Goal: Find specific page/section: Find specific page/section

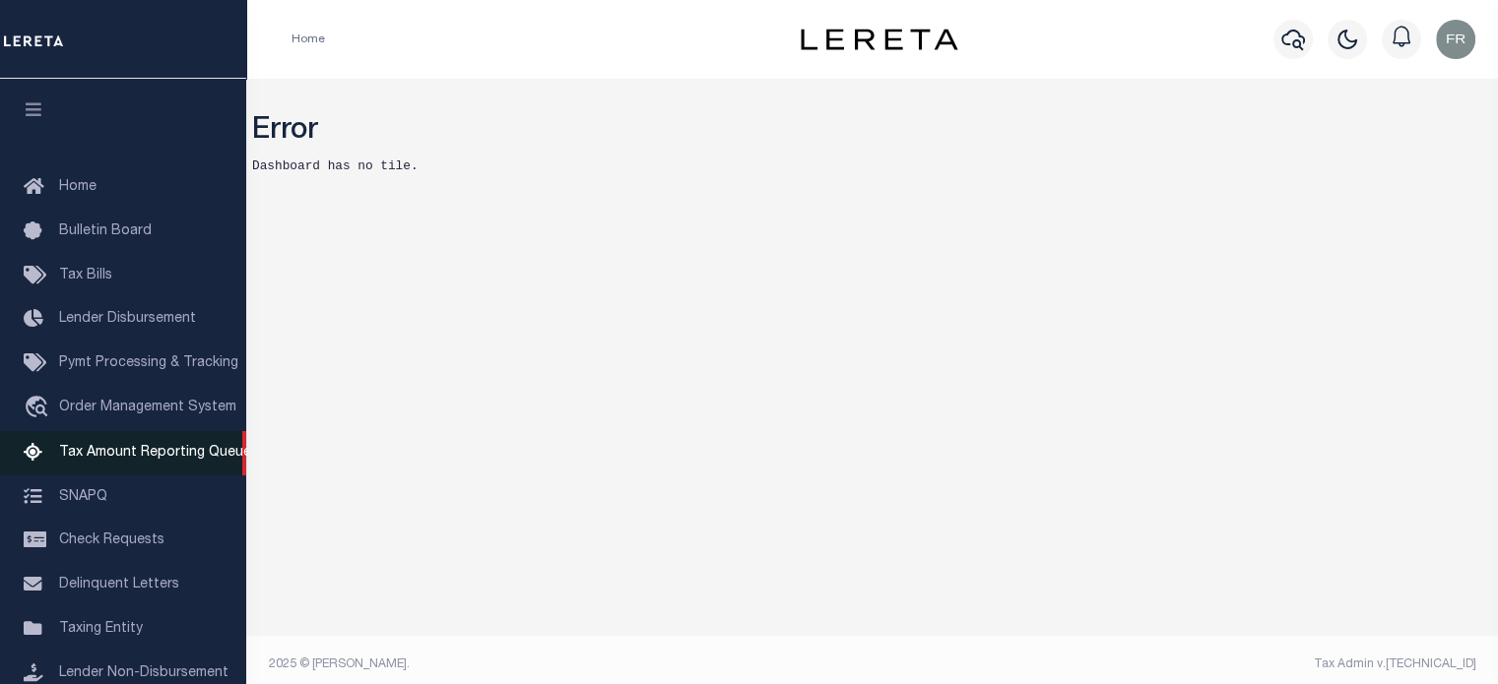
click at [152, 458] on span "Tax Amount Reporting Queue" at bounding box center [155, 453] width 192 height 14
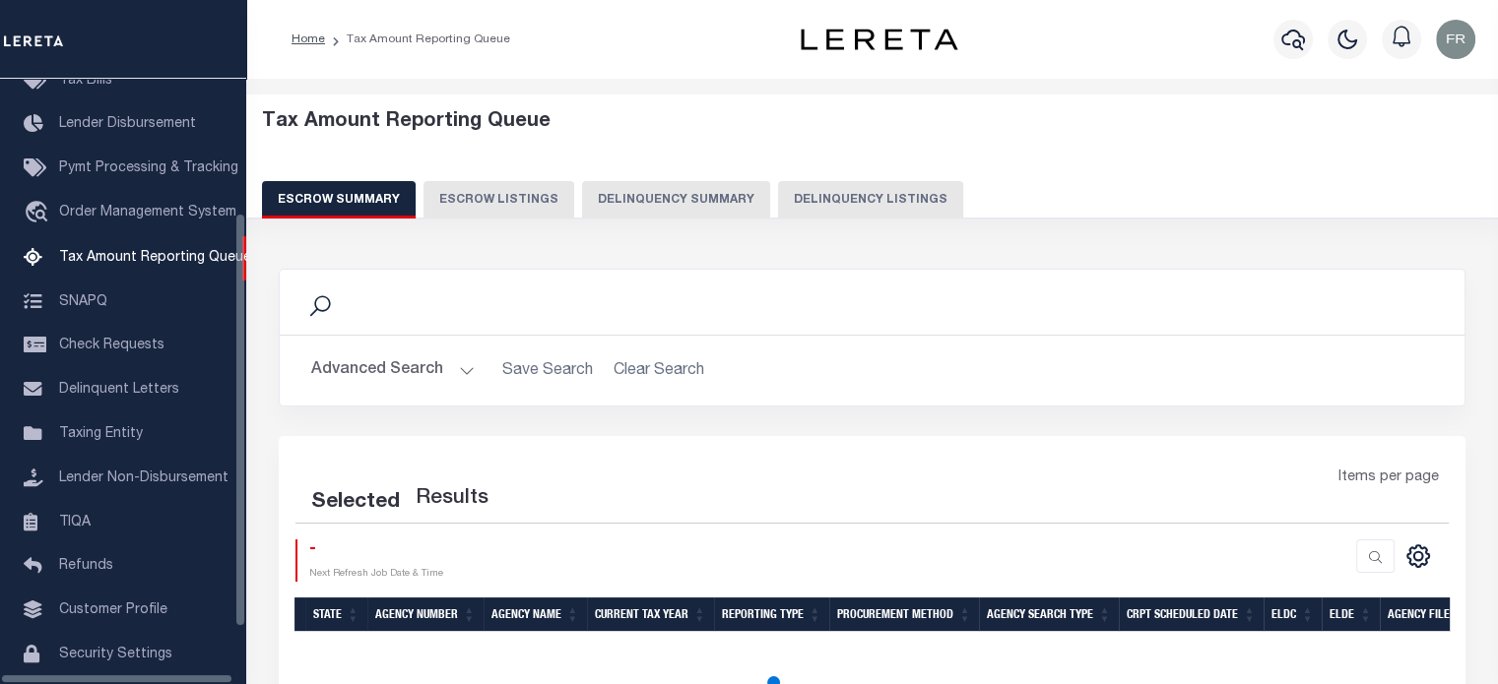
scroll to position [201, 0]
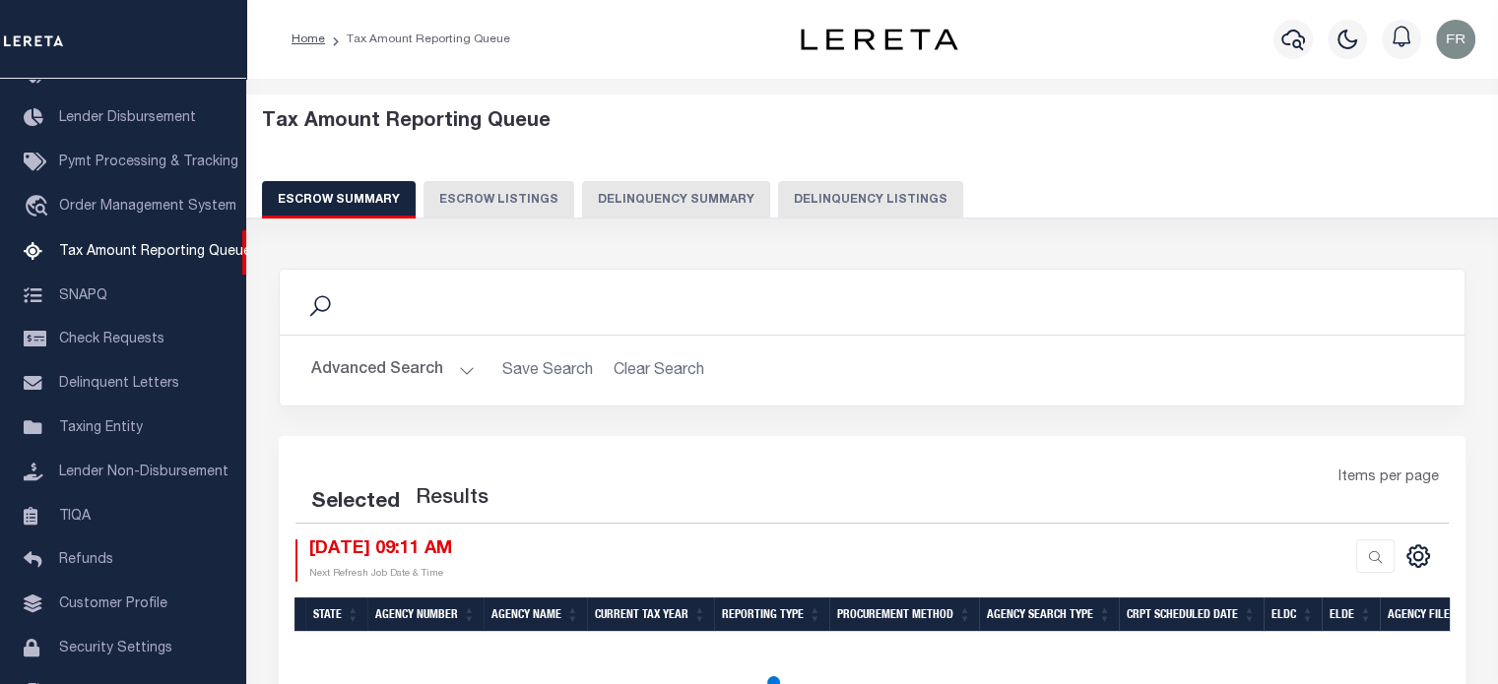
click at [650, 196] on button "Delinquency Summary" at bounding box center [676, 199] width 188 height 37
select select
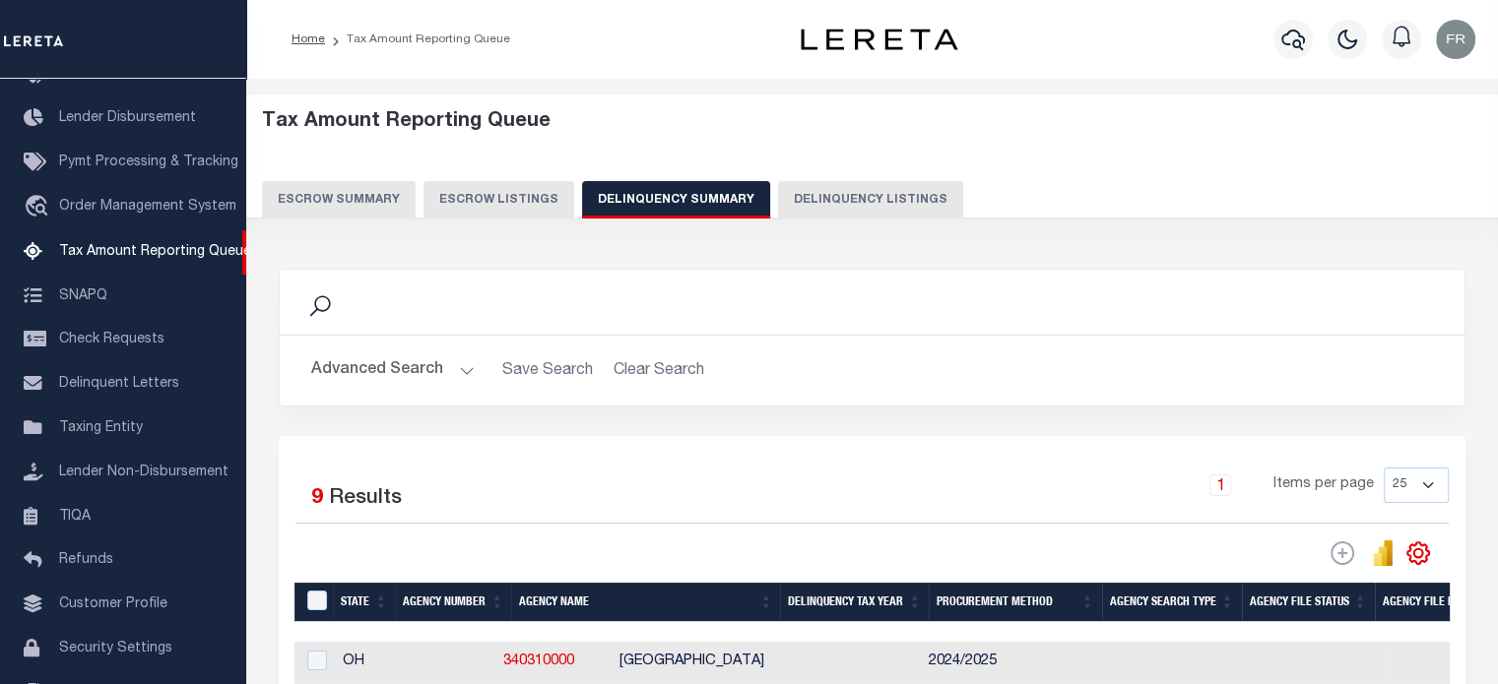
click at [455, 365] on button "Advanced Search" at bounding box center [392, 371] width 163 height 38
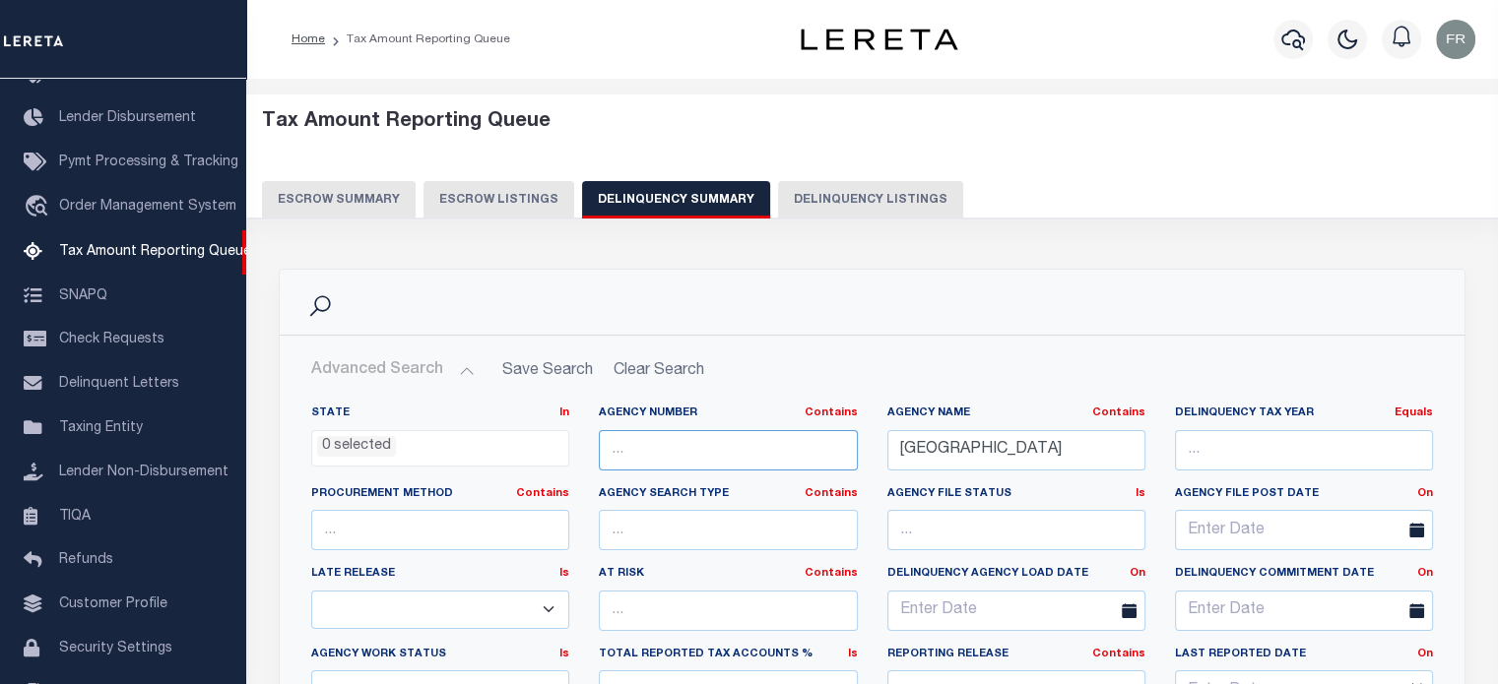
click at [677, 452] on input "text" at bounding box center [728, 450] width 258 height 40
click at [689, 447] on input "text" at bounding box center [728, 450] width 258 height 40
paste input "100440101"
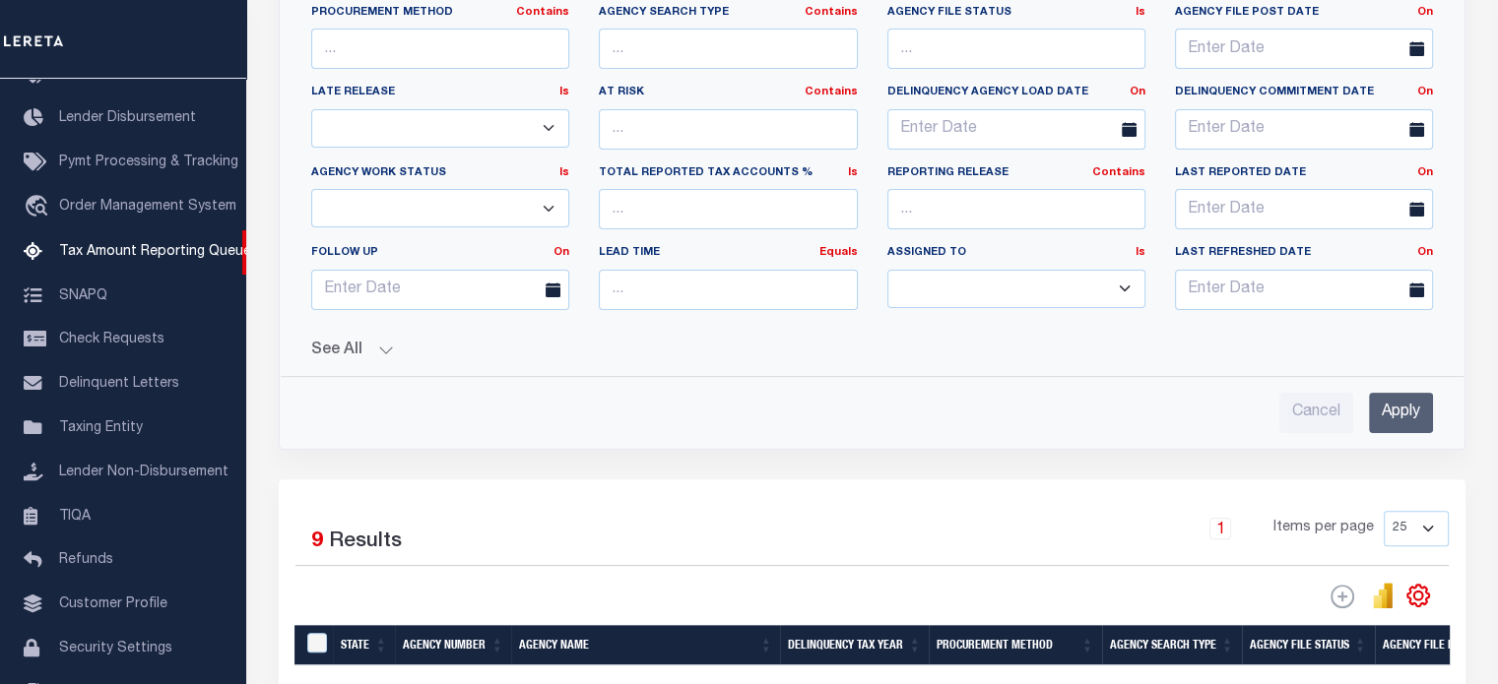
scroll to position [496, 0]
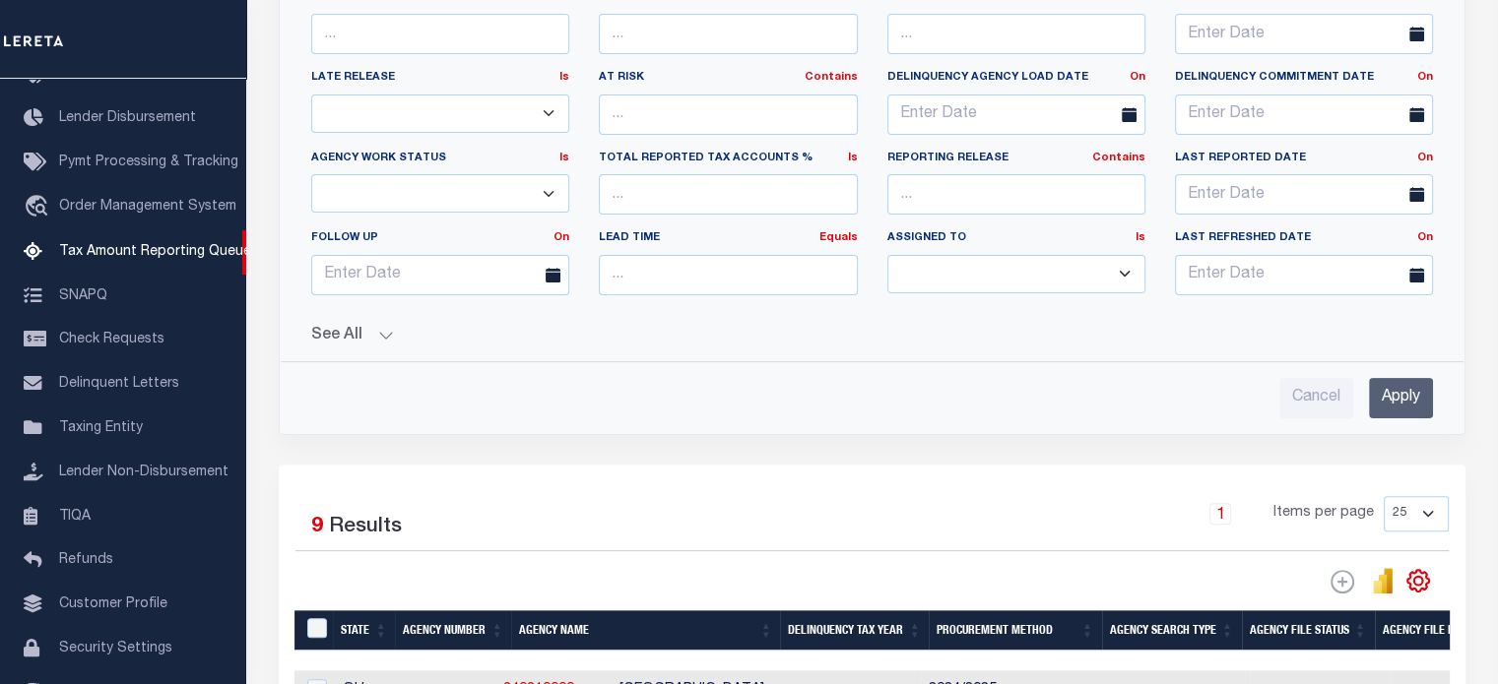
type input "100440101"
click at [385, 335] on button "See All" at bounding box center [871, 336] width 1121 height 19
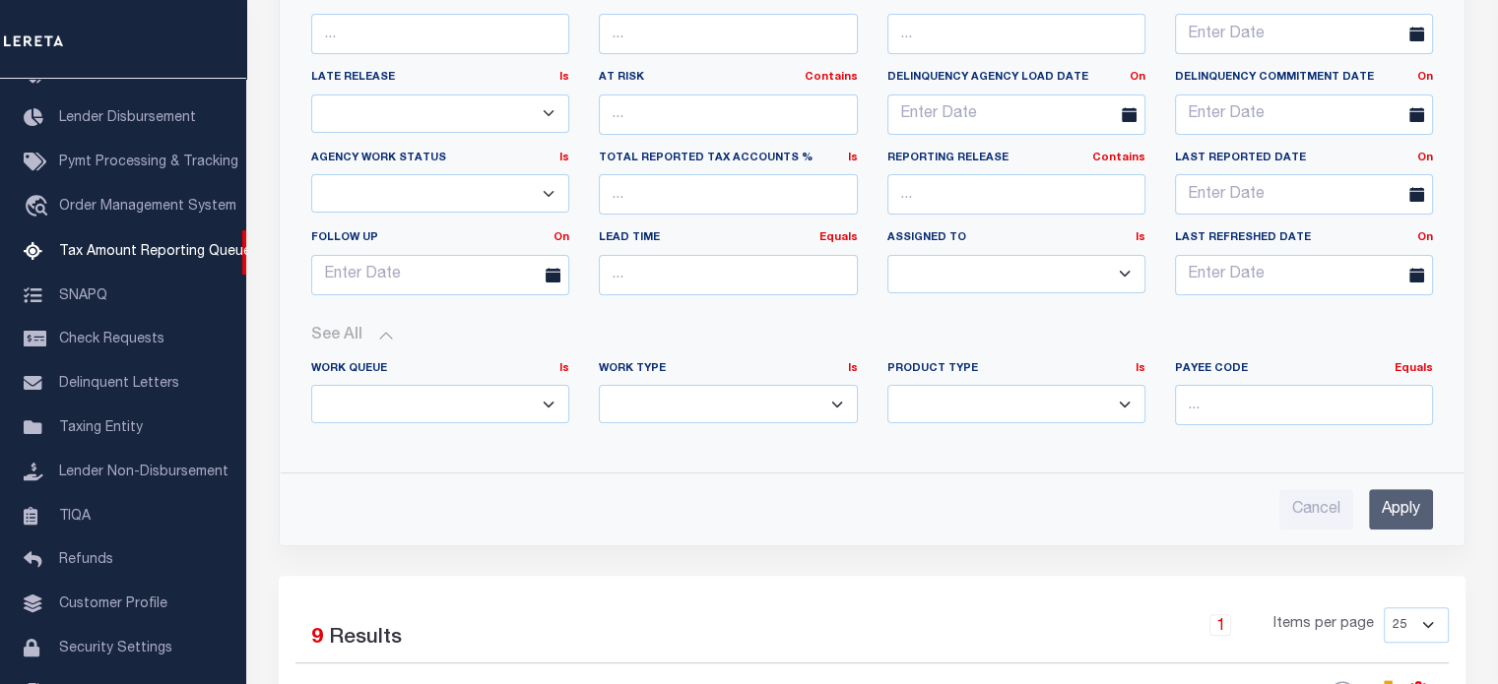
click at [796, 409] on select "Annual Delinquency Back Search Payment Status Check DTRACK" at bounding box center [728, 404] width 258 height 38
select select "AnnualDelinquency"
click at [599, 385] on select "Annual Delinquency Back Search Payment Status Check DTRACK" at bounding box center [728, 404] width 258 height 38
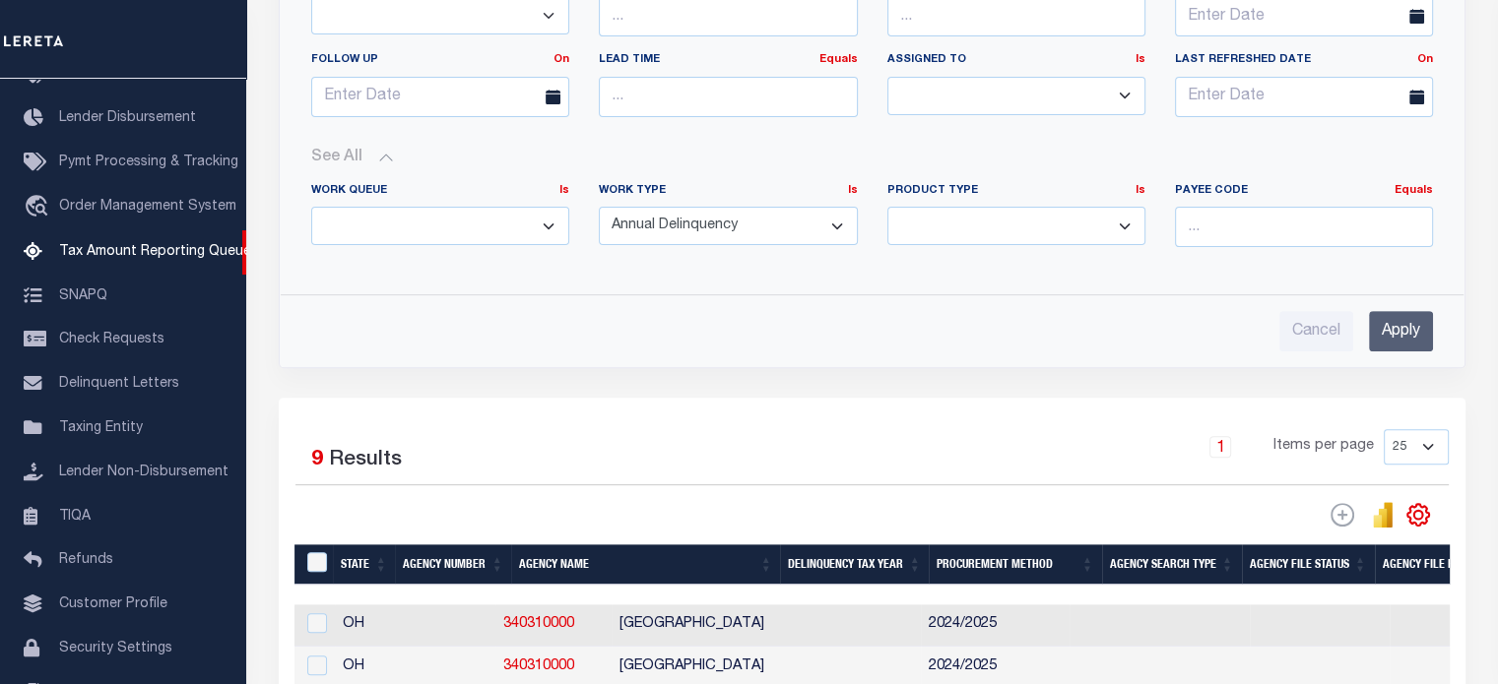
scroll to position [672, 0]
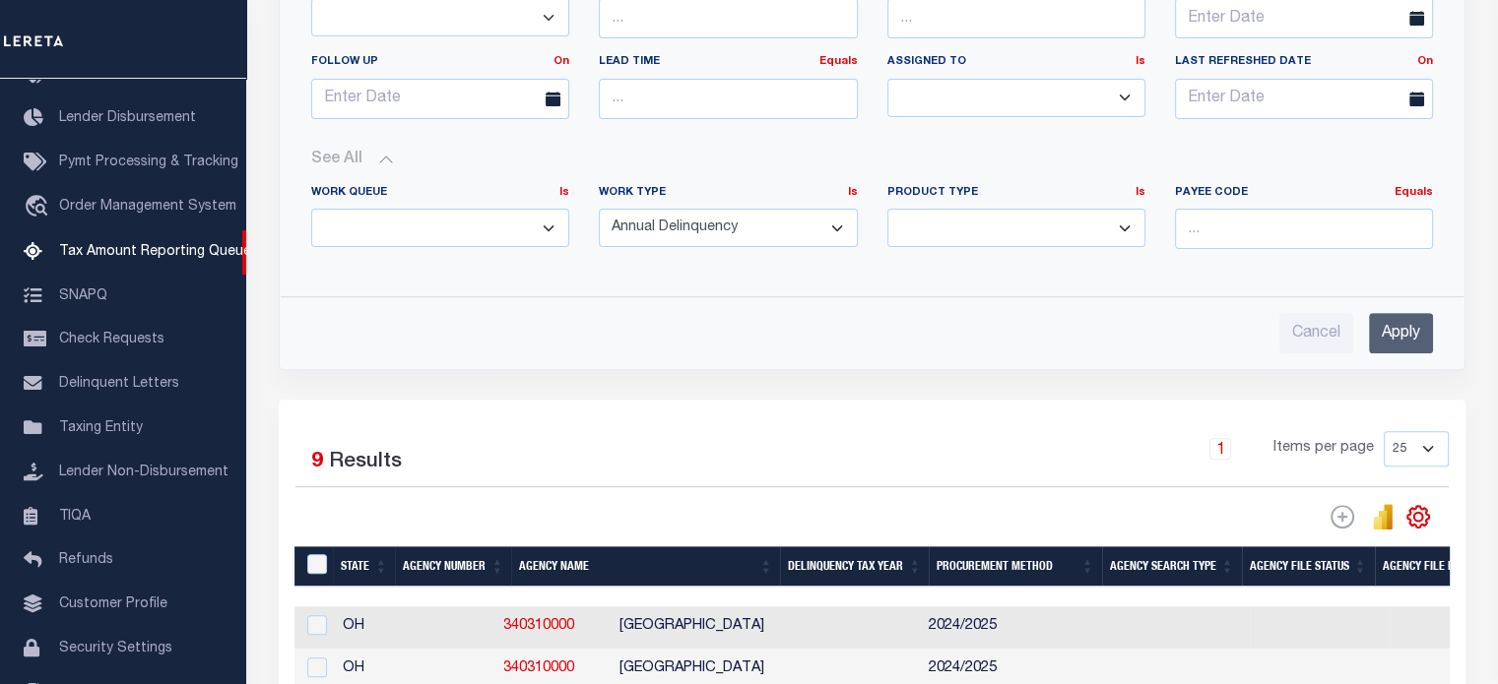
click at [1394, 330] on input "Apply" at bounding box center [1401, 333] width 64 height 40
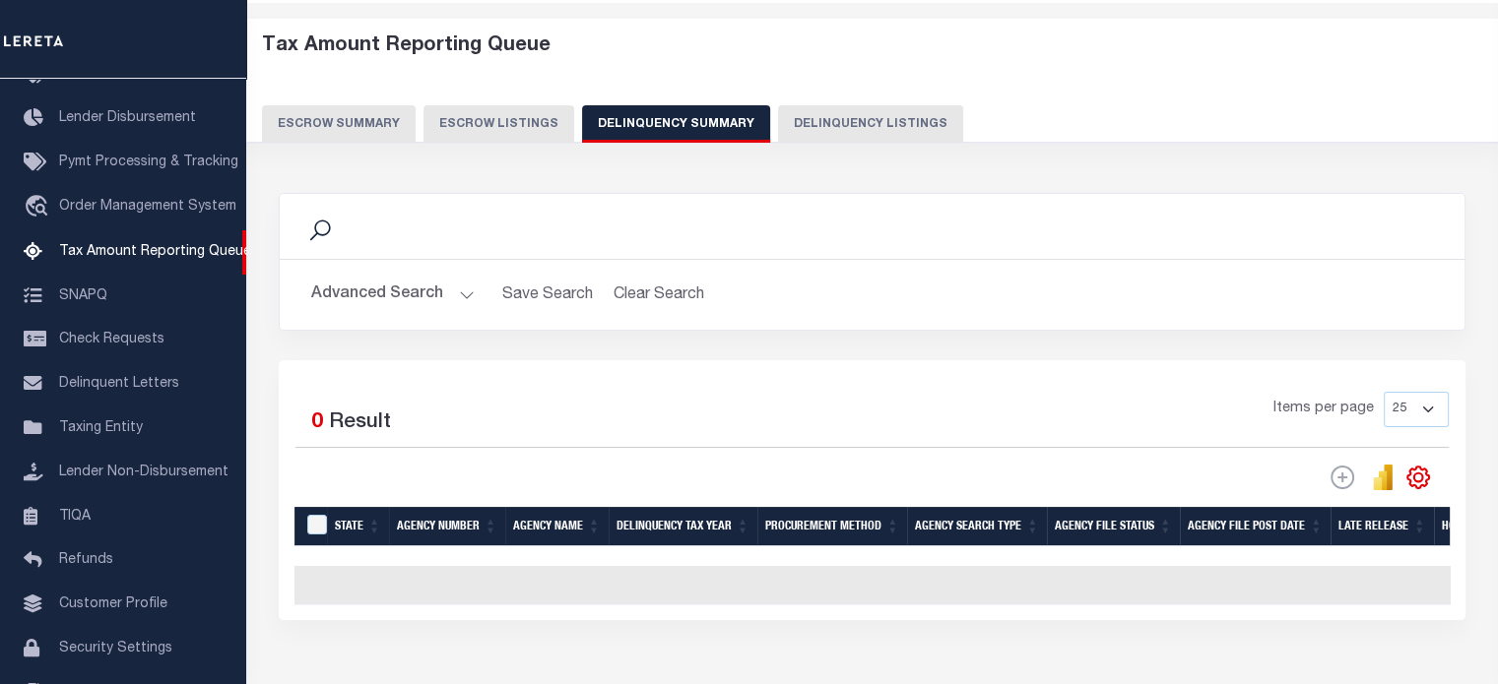
scroll to position [78, 0]
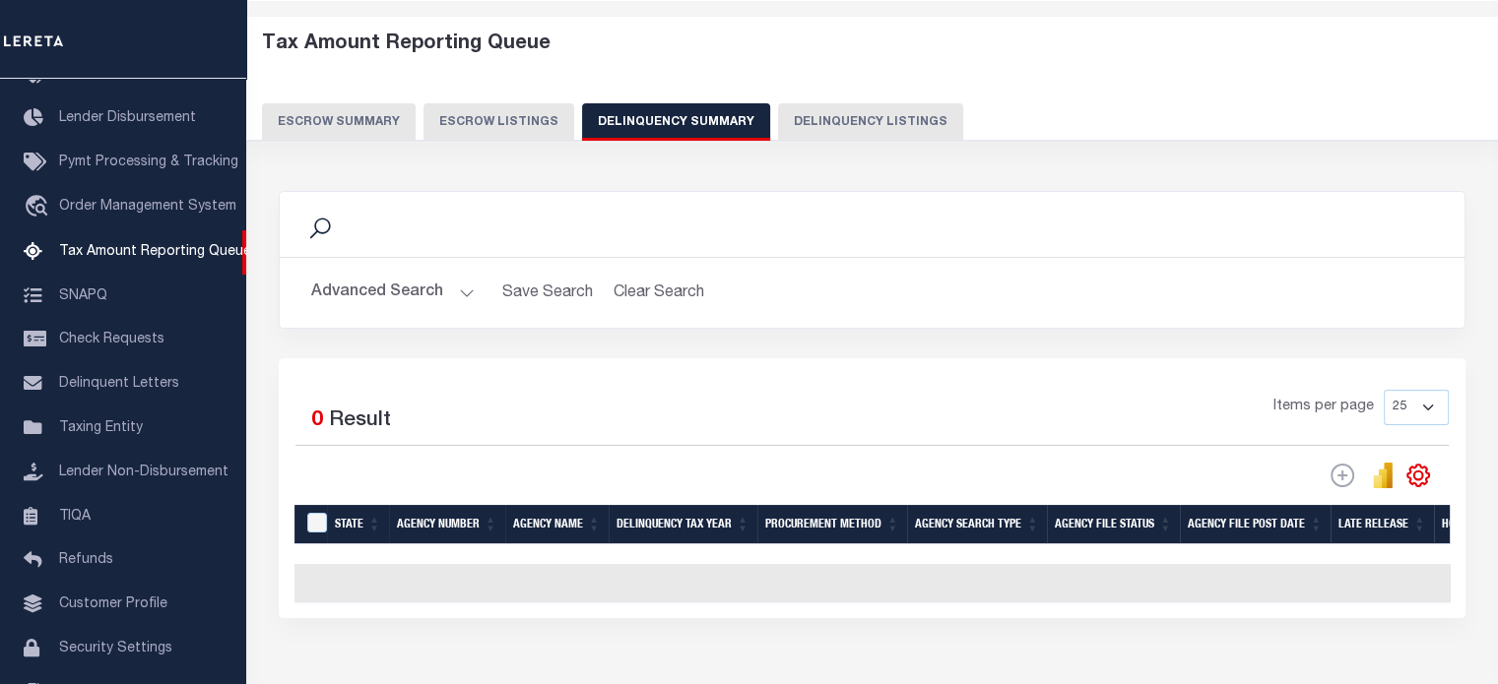
click at [469, 288] on button "Advanced Search" at bounding box center [392, 293] width 163 height 38
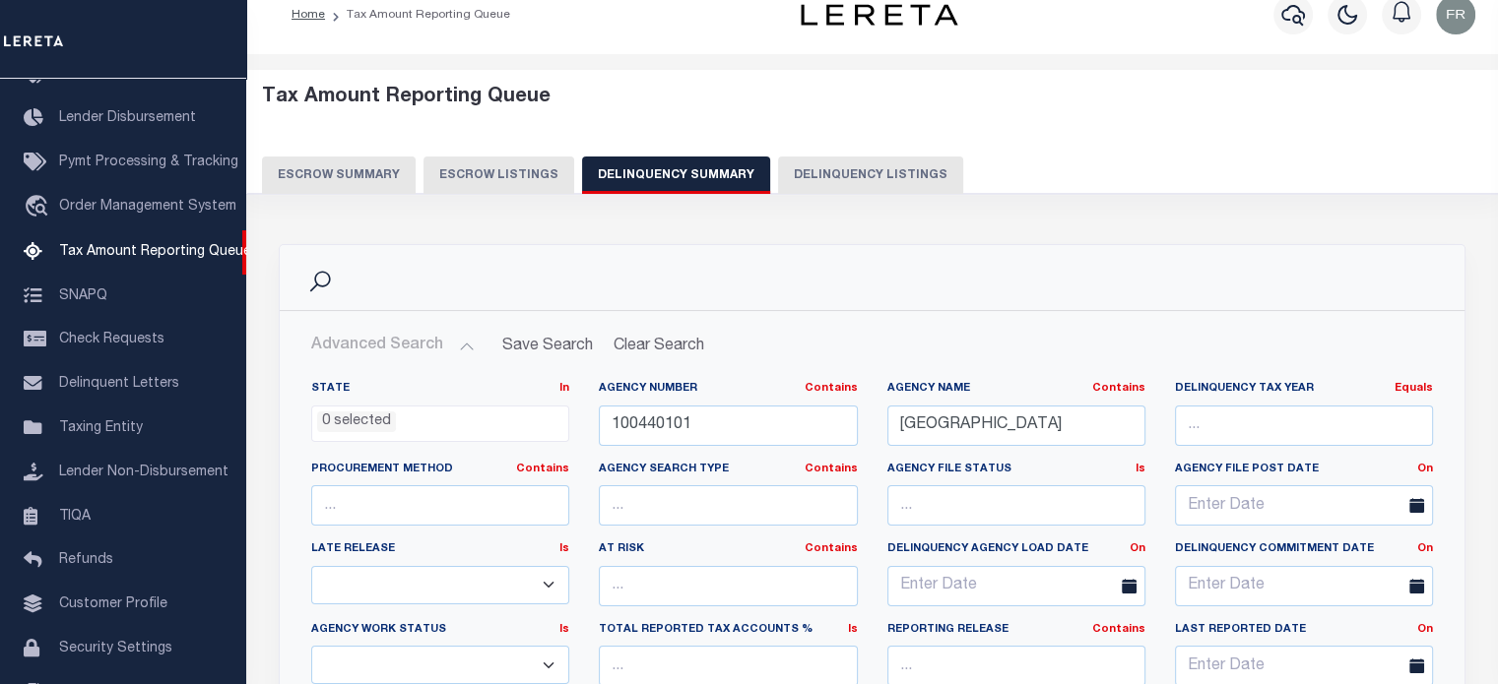
scroll to position [0, 0]
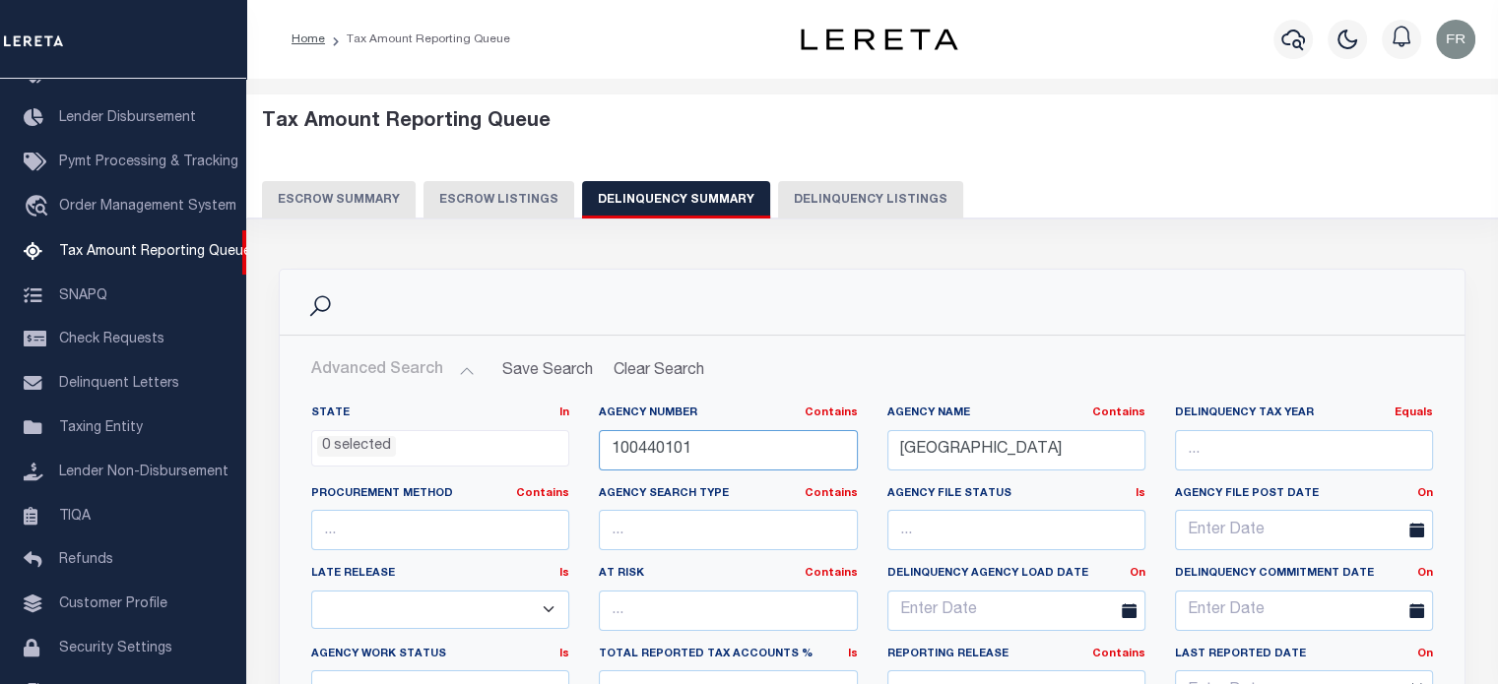
click at [709, 459] on input "100440101" at bounding box center [728, 450] width 258 height 40
paste input "456302300"
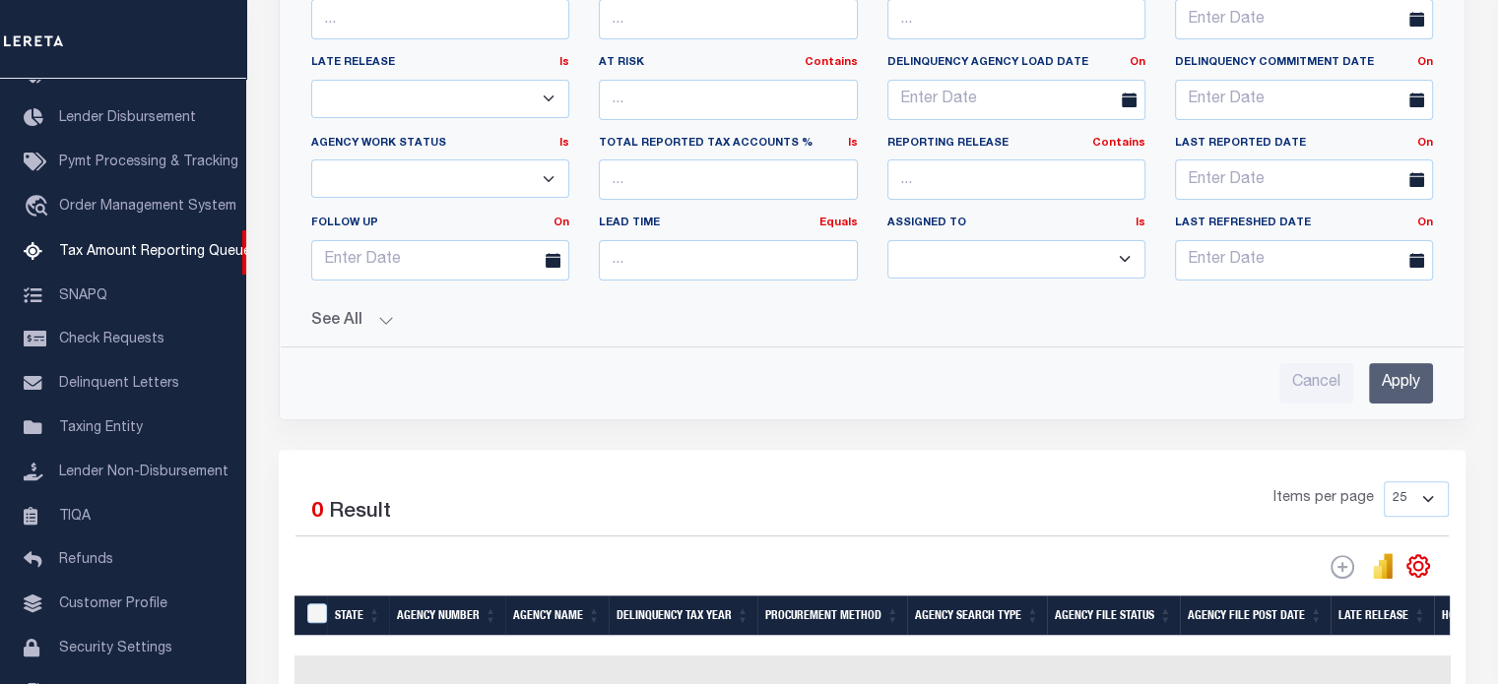
scroll to position [526, 0]
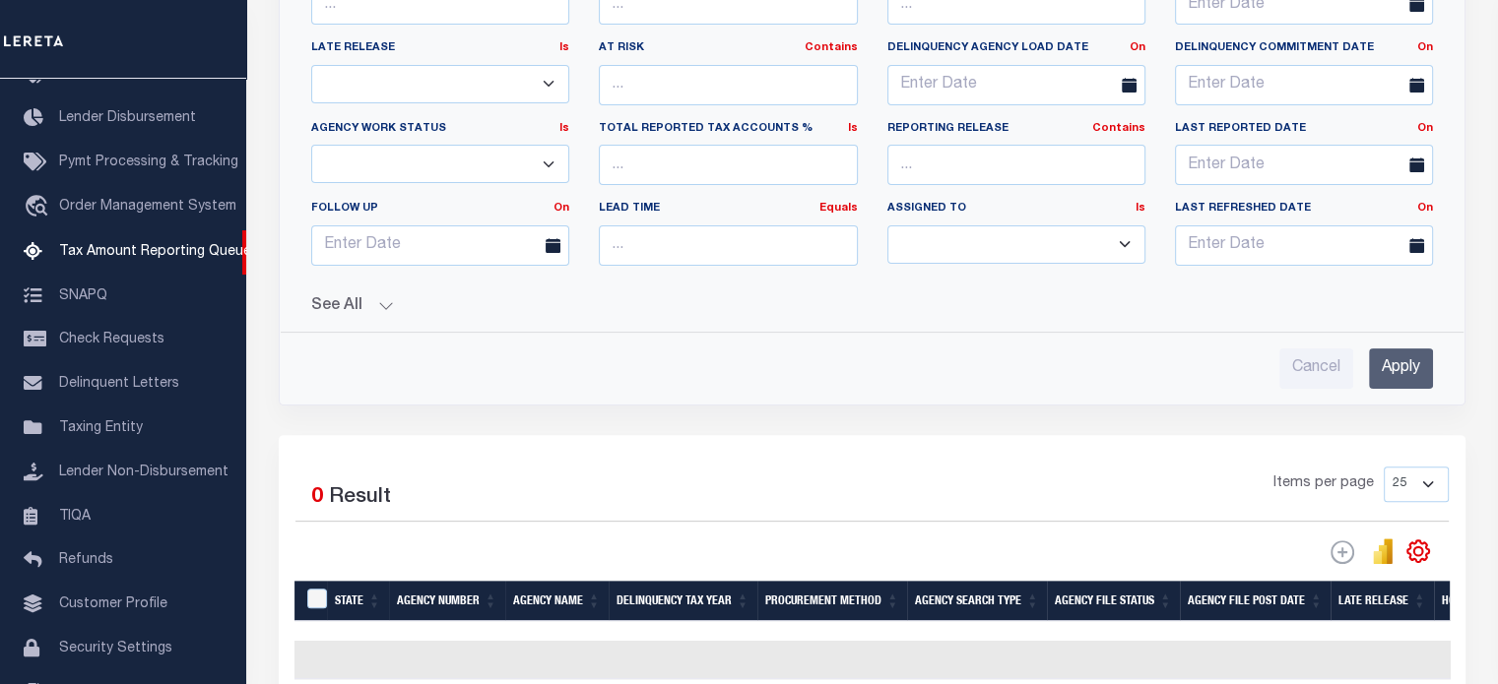
click at [386, 302] on button "See All" at bounding box center [871, 306] width 1121 height 19
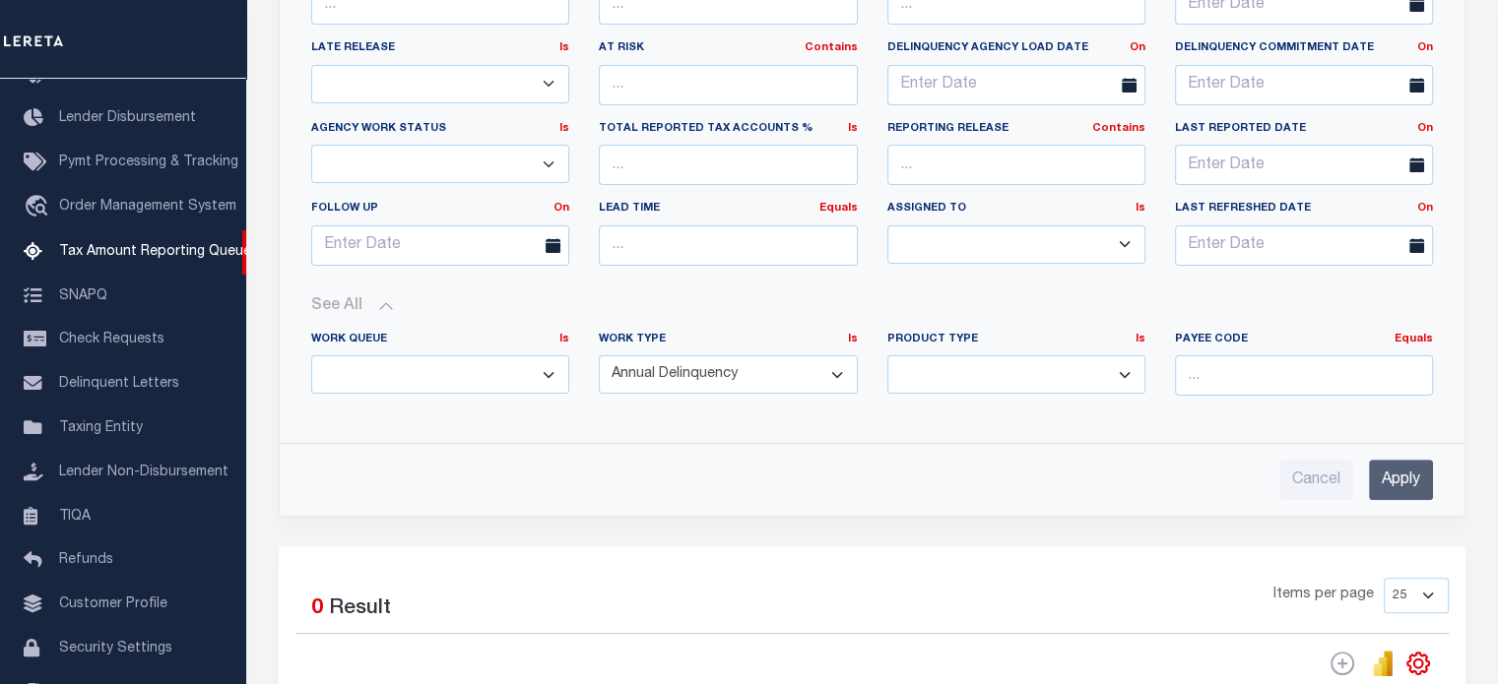
click at [1393, 476] on input "Apply" at bounding box center [1401, 480] width 64 height 40
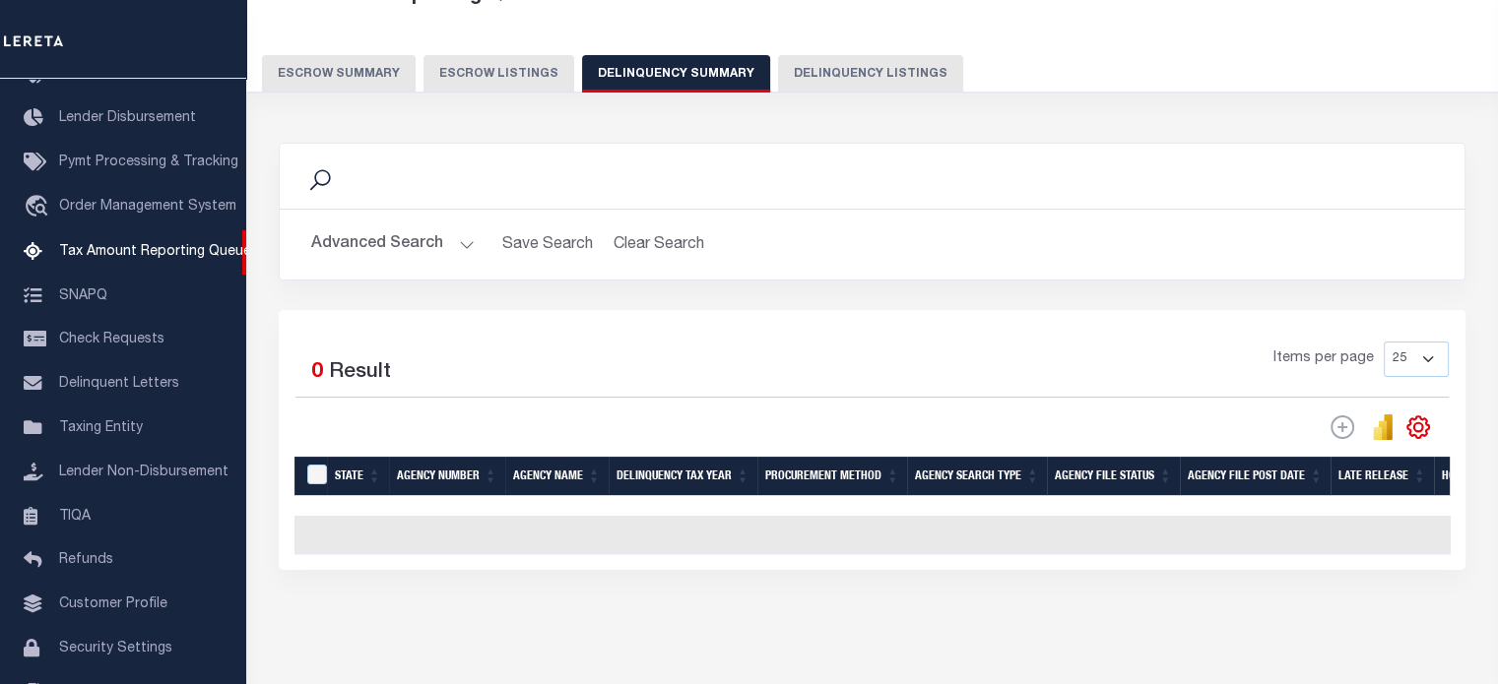
scroll to position [202, 0]
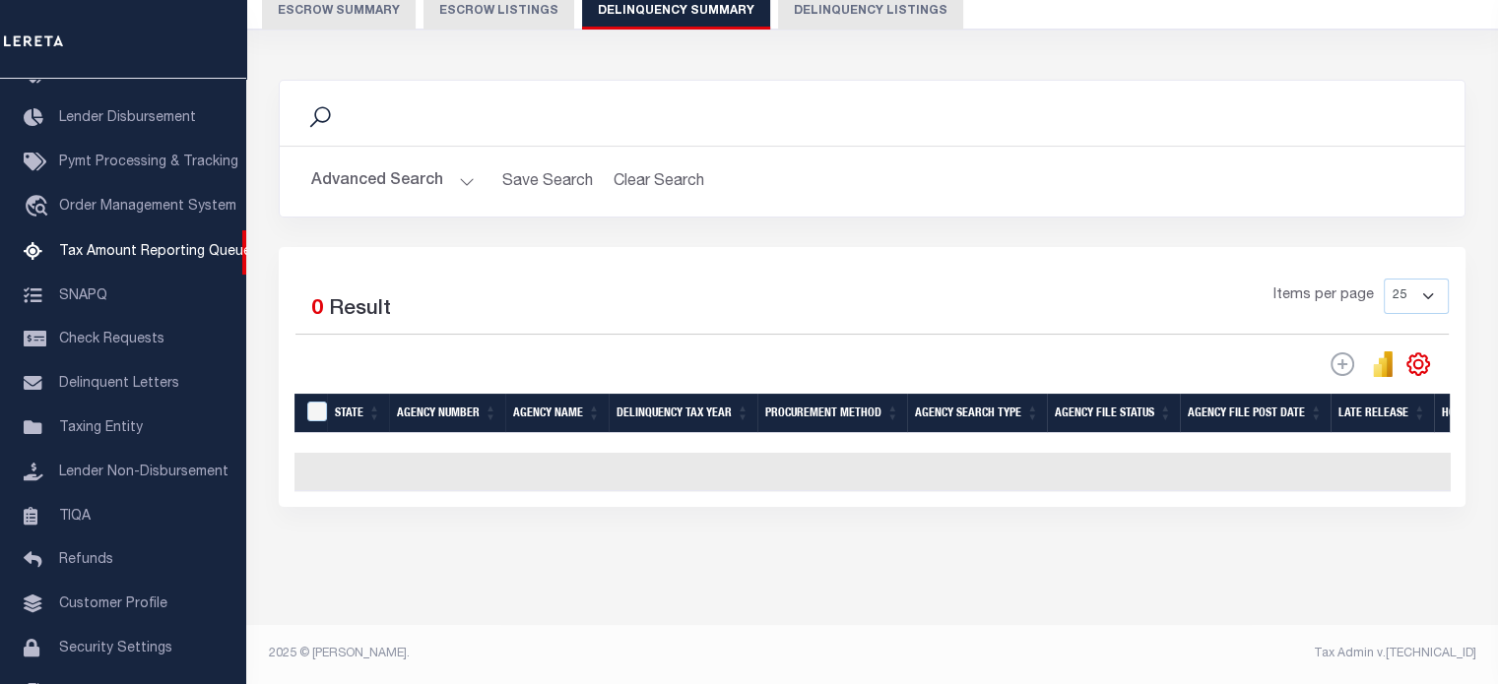
click at [461, 172] on button "Advanced Search" at bounding box center [392, 181] width 163 height 38
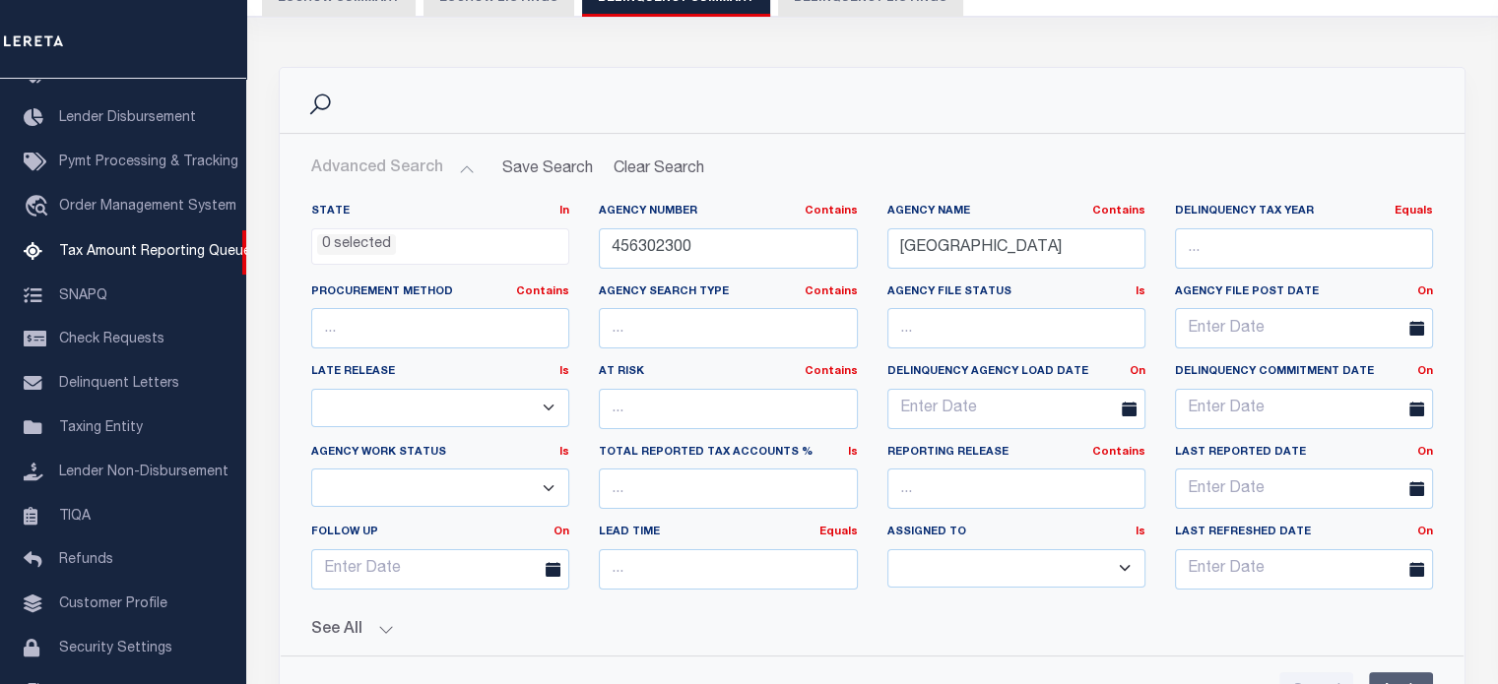
click at [461, 172] on button "Advanced Search" at bounding box center [392, 169] width 163 height 38
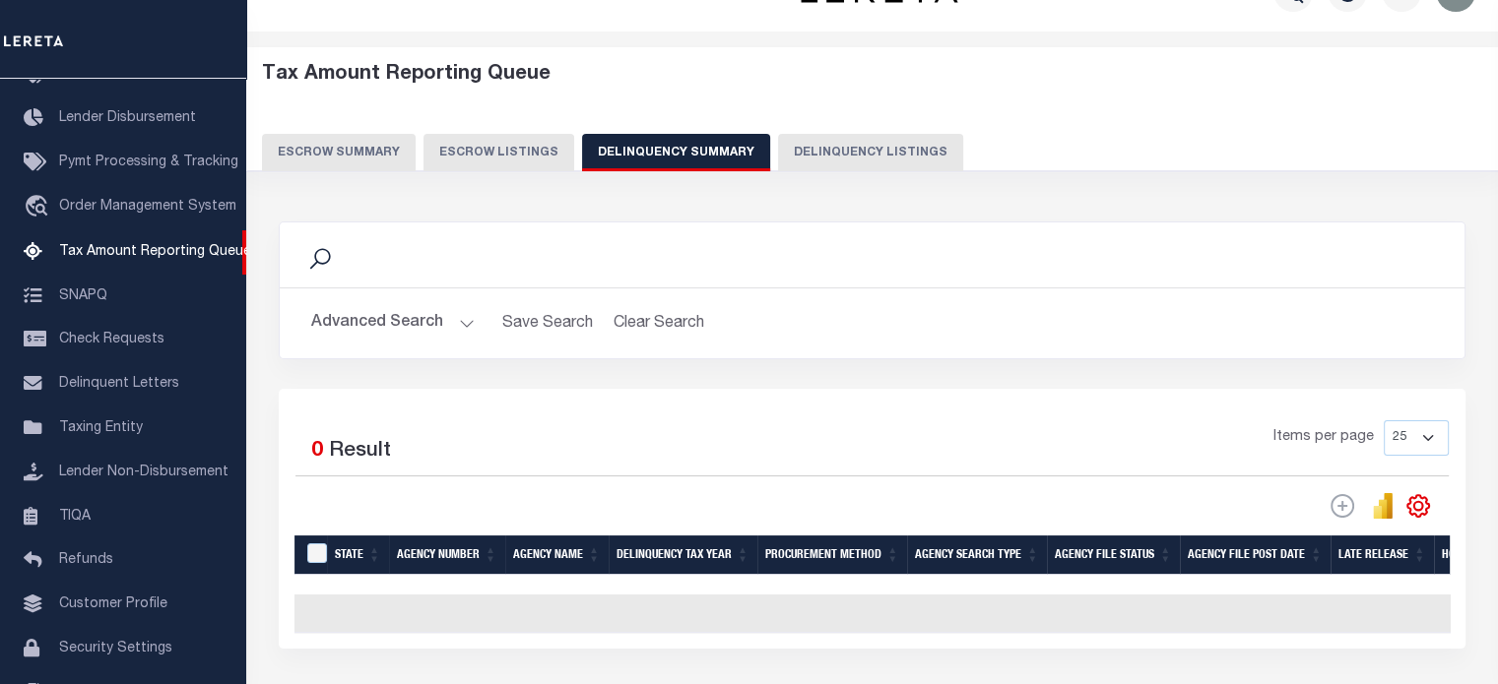
scroll to position [0, 0]
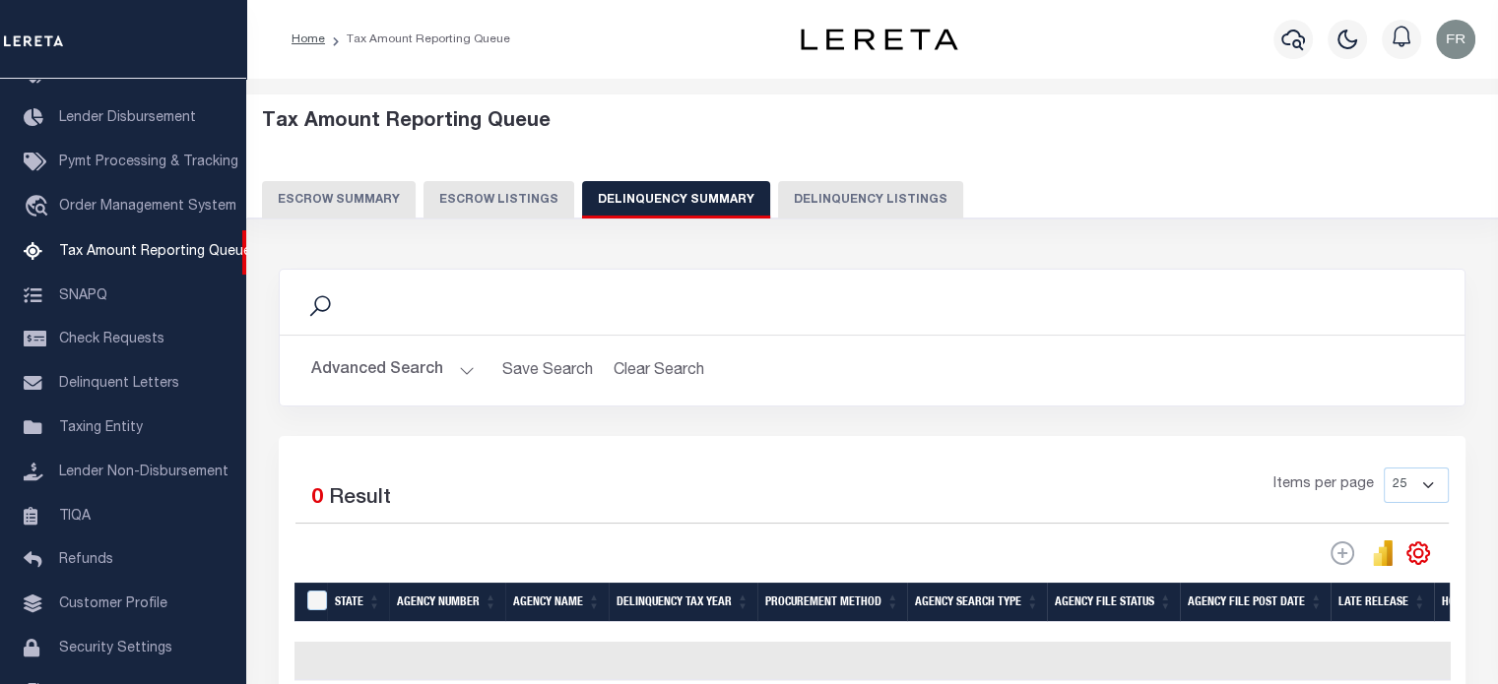
click at [469, 376] on button "Advanced Search" at bounding box center [392, 371] width 163 height 38
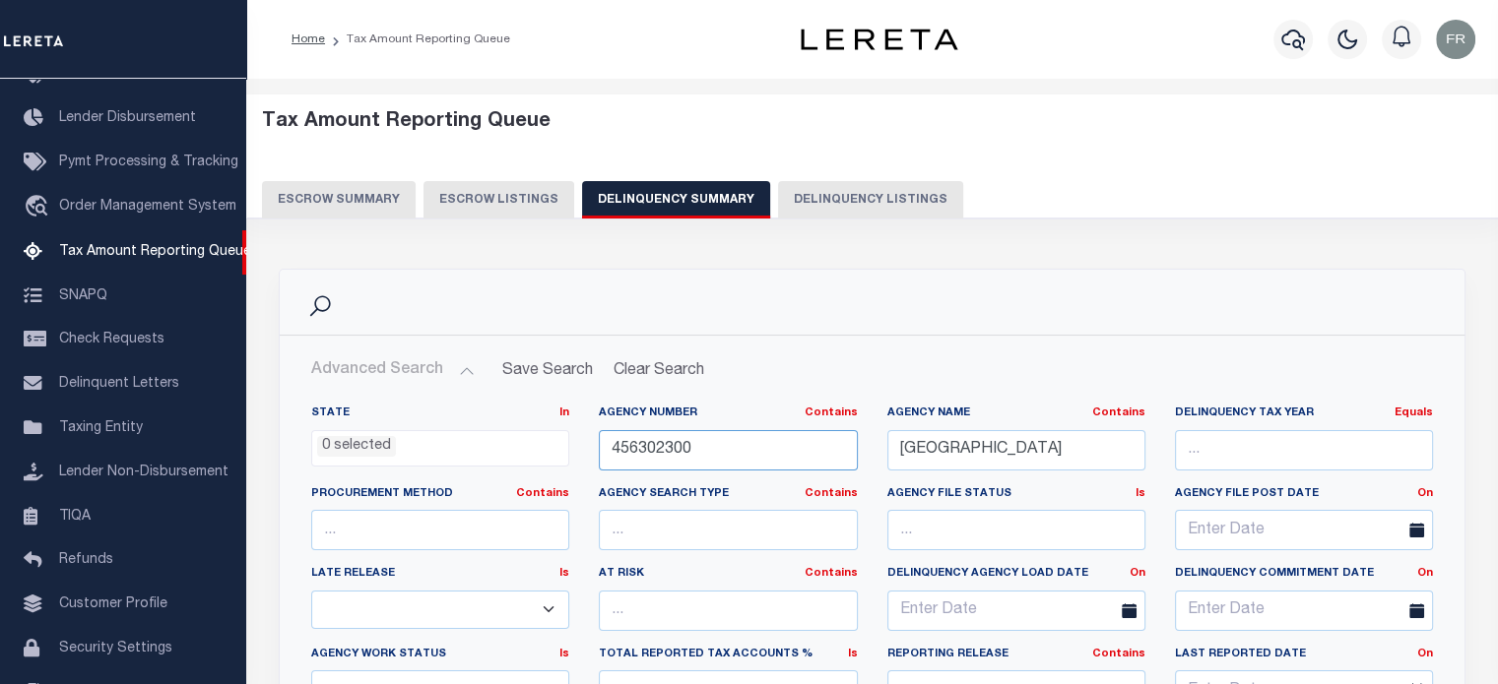
click at [703, 440] on input "456302300" at bounding box center [728, 450] width 258 height 40
paste input "0503000"
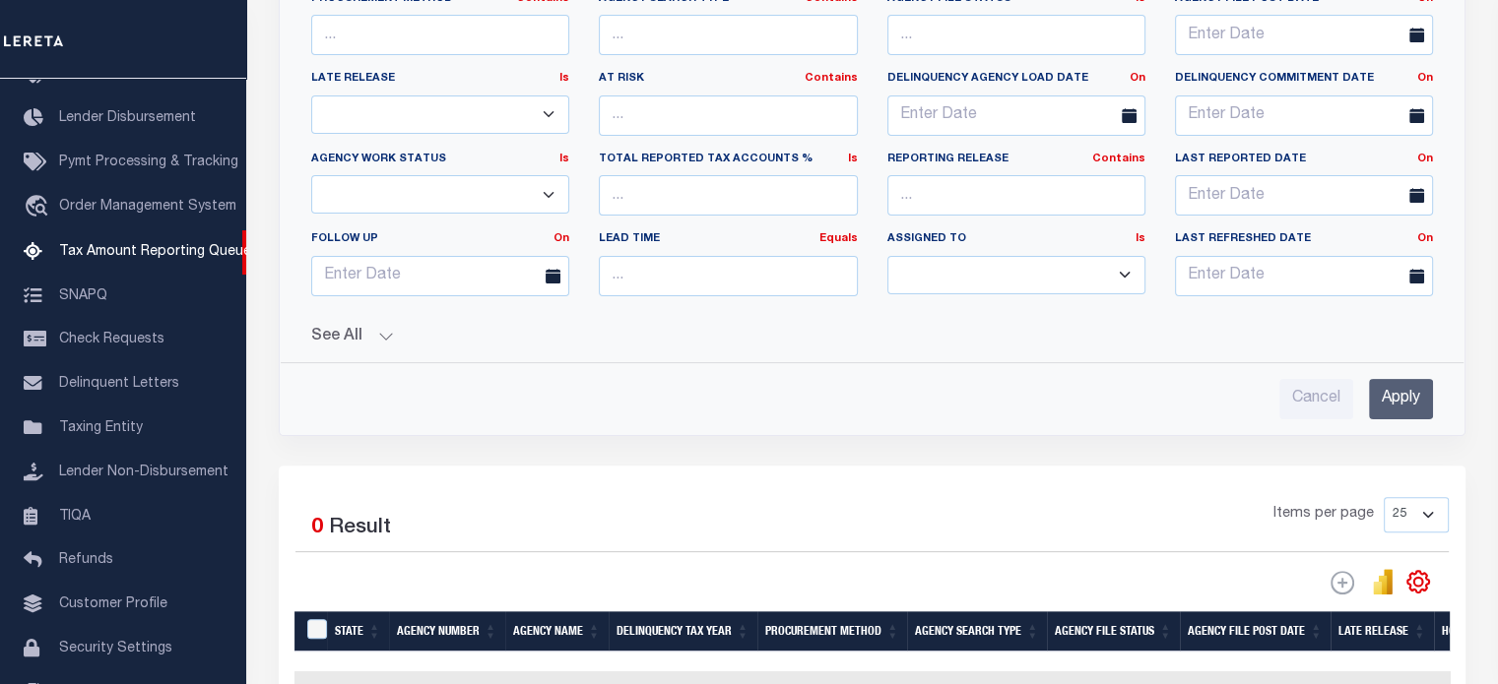
scroll to position [496, 0]
type input "050300000"
click at [1400, 389] on input "Apply" at bounding box center [1401, 398] width 64 height 40
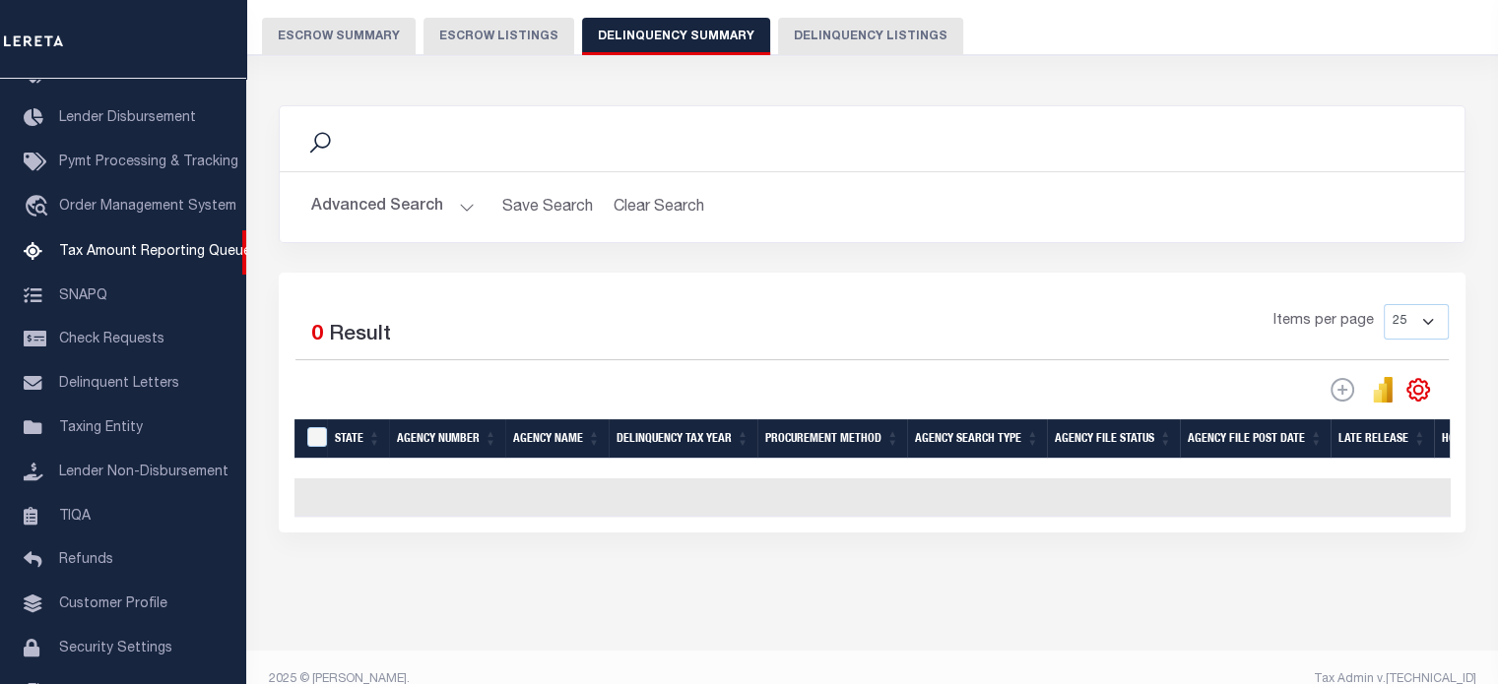
scroll to position [202, 0]
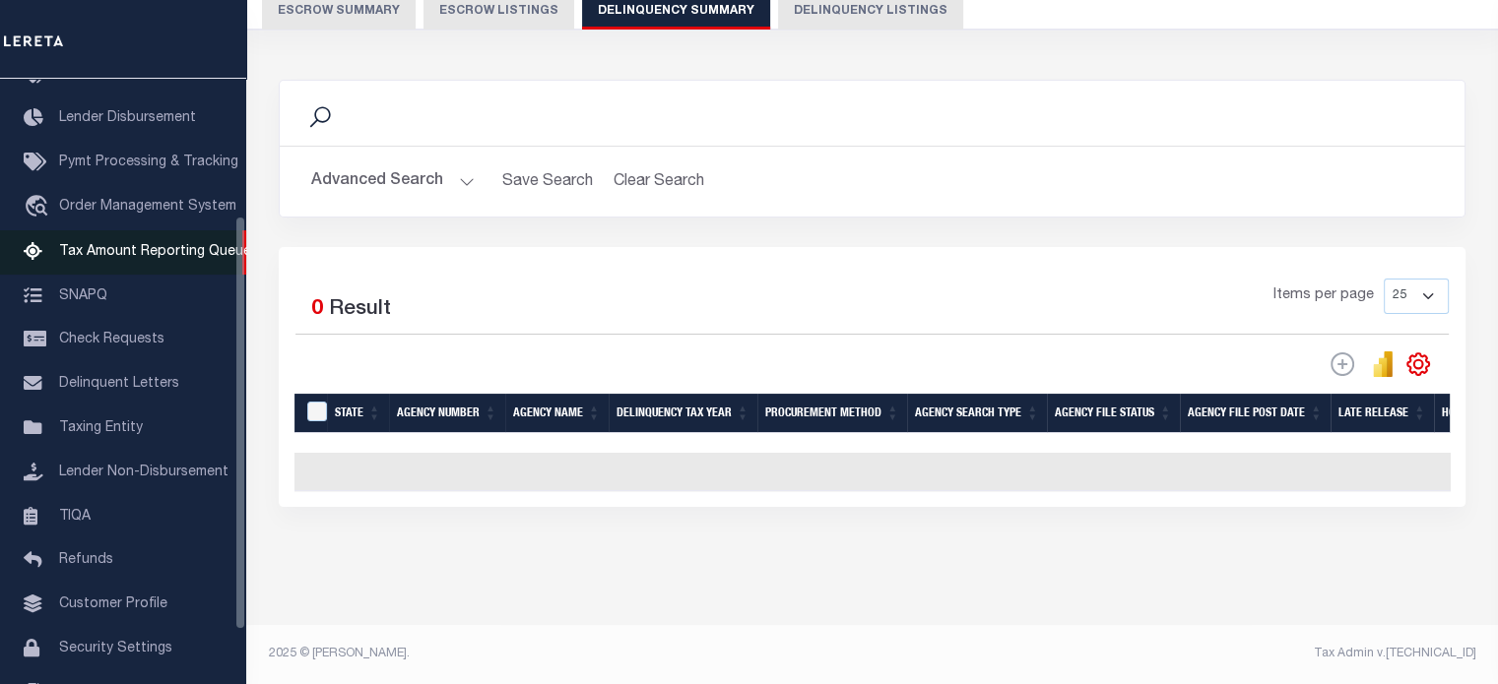
click at [136, 259] on span "Tax Amount Reporting Queue" at bounding box center [155, 252] width 192 height 14
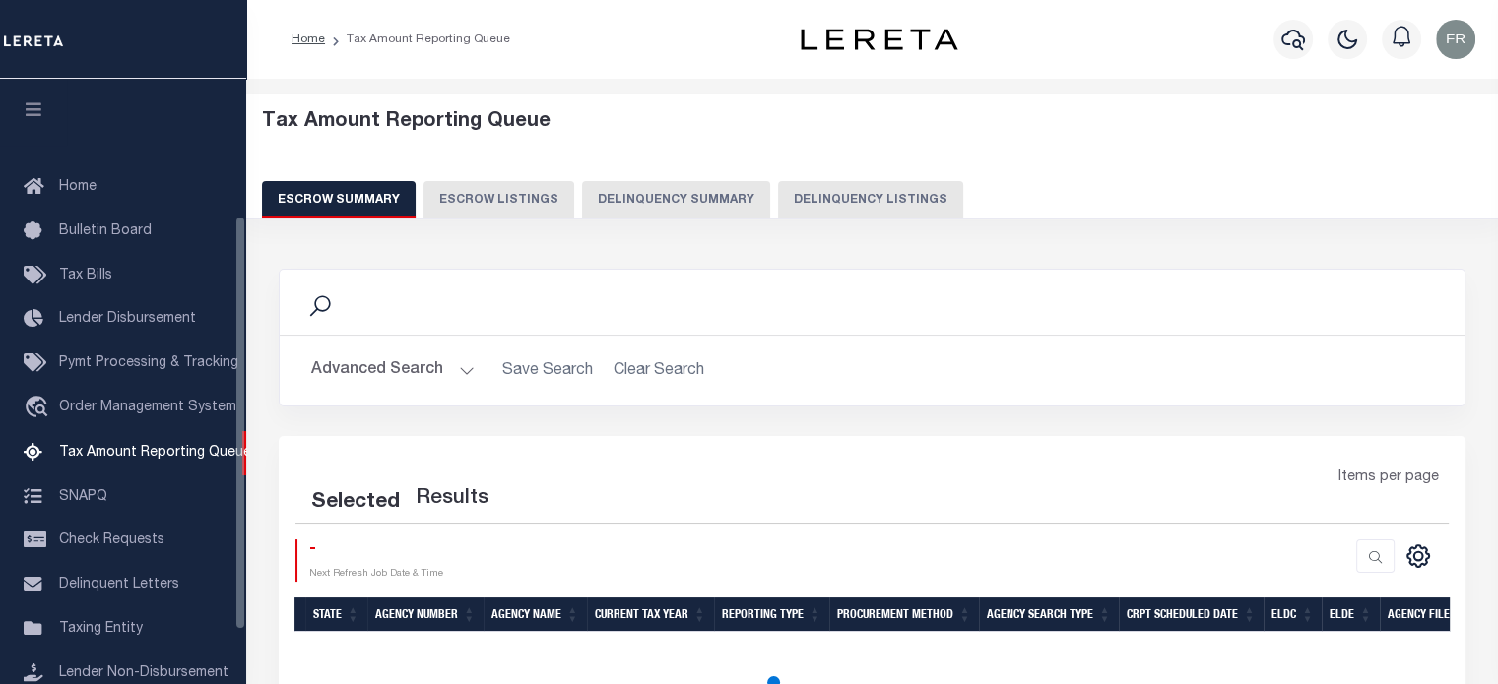
scroll to position [201, 0]
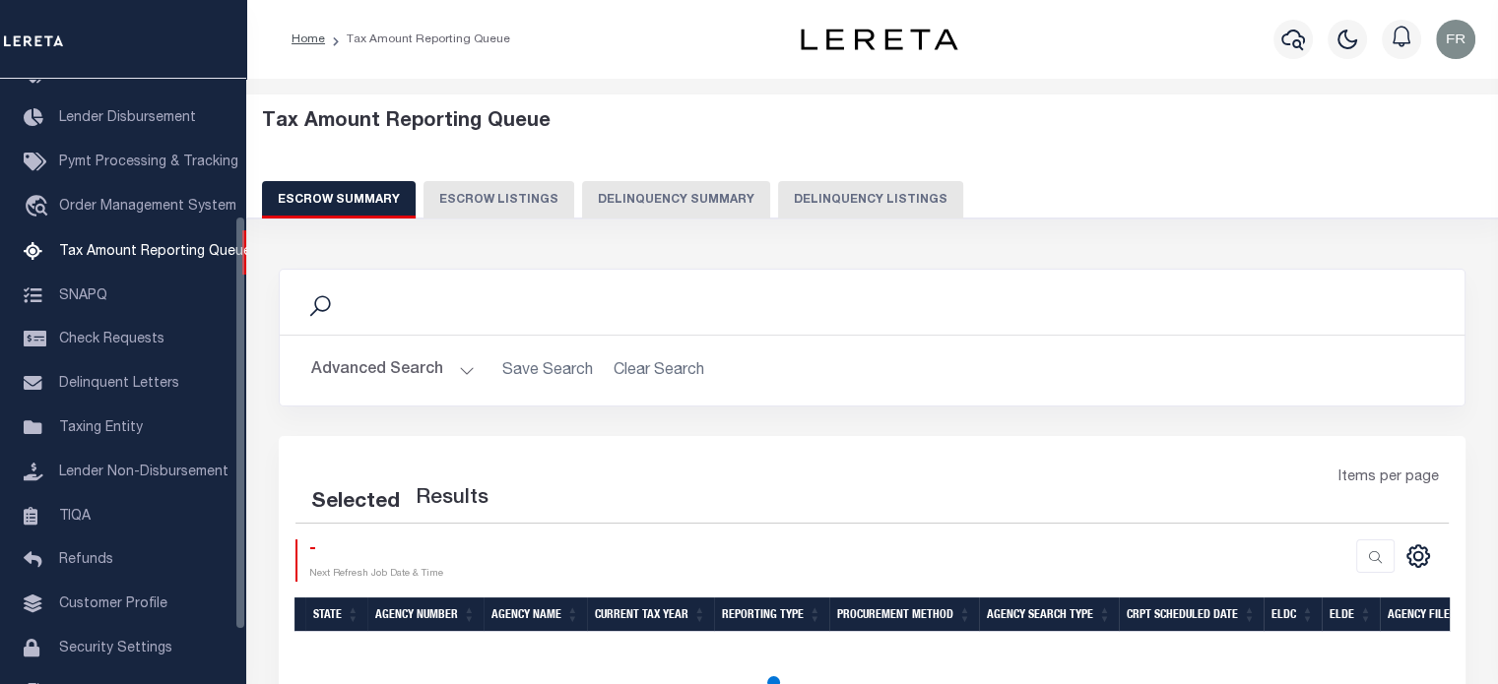
select select "100"
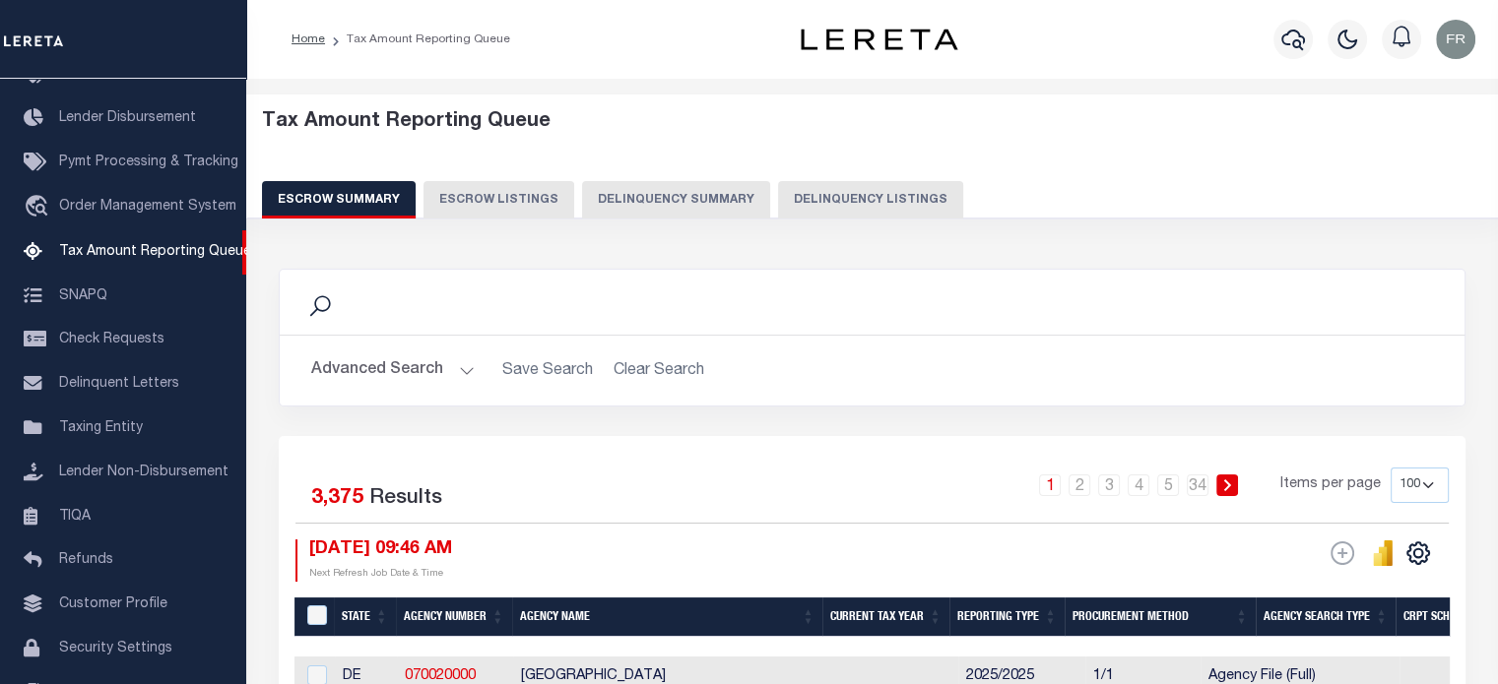
click at [629, 193] on button "Delinquency Summary" at bounding box center [676, 199] width 188 height 37
select select
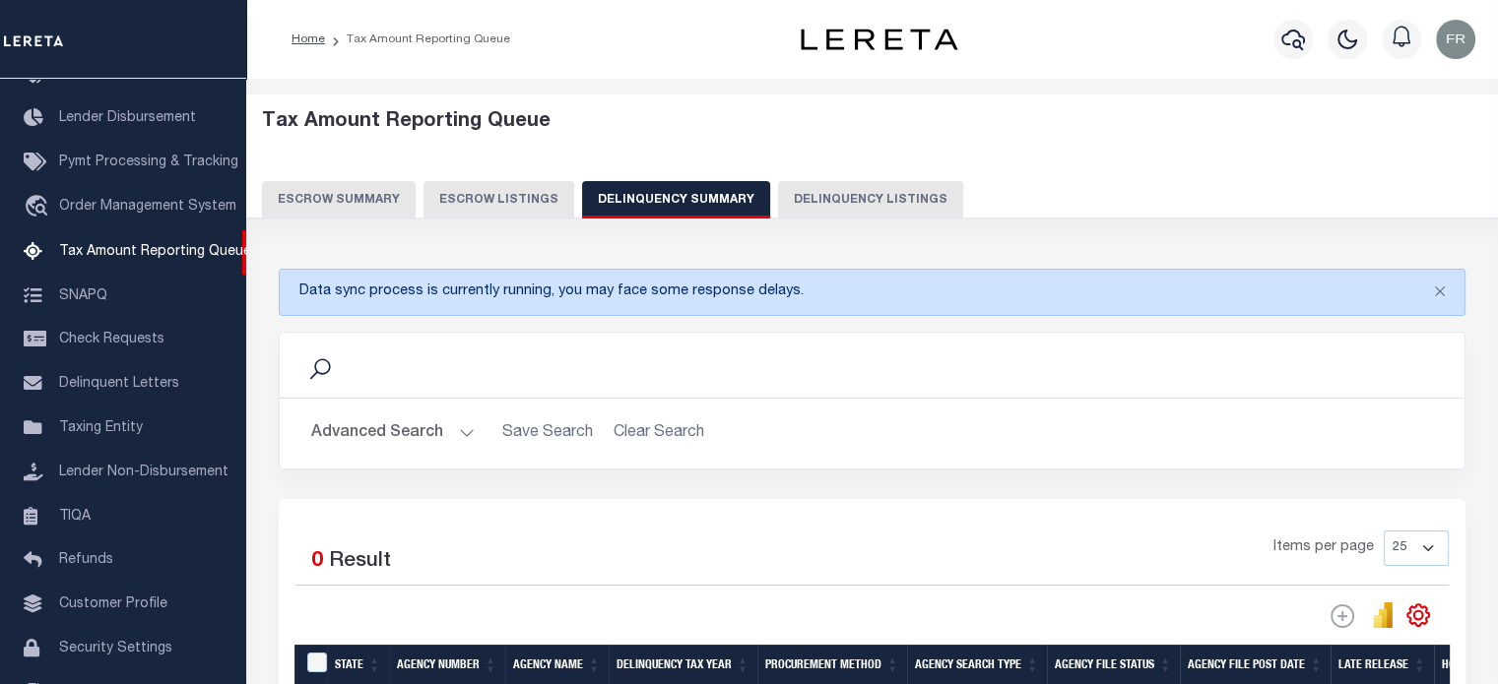
click at [454, 428] on button "Advanced Search" at bounding box center [392, 434] width 163 height 38
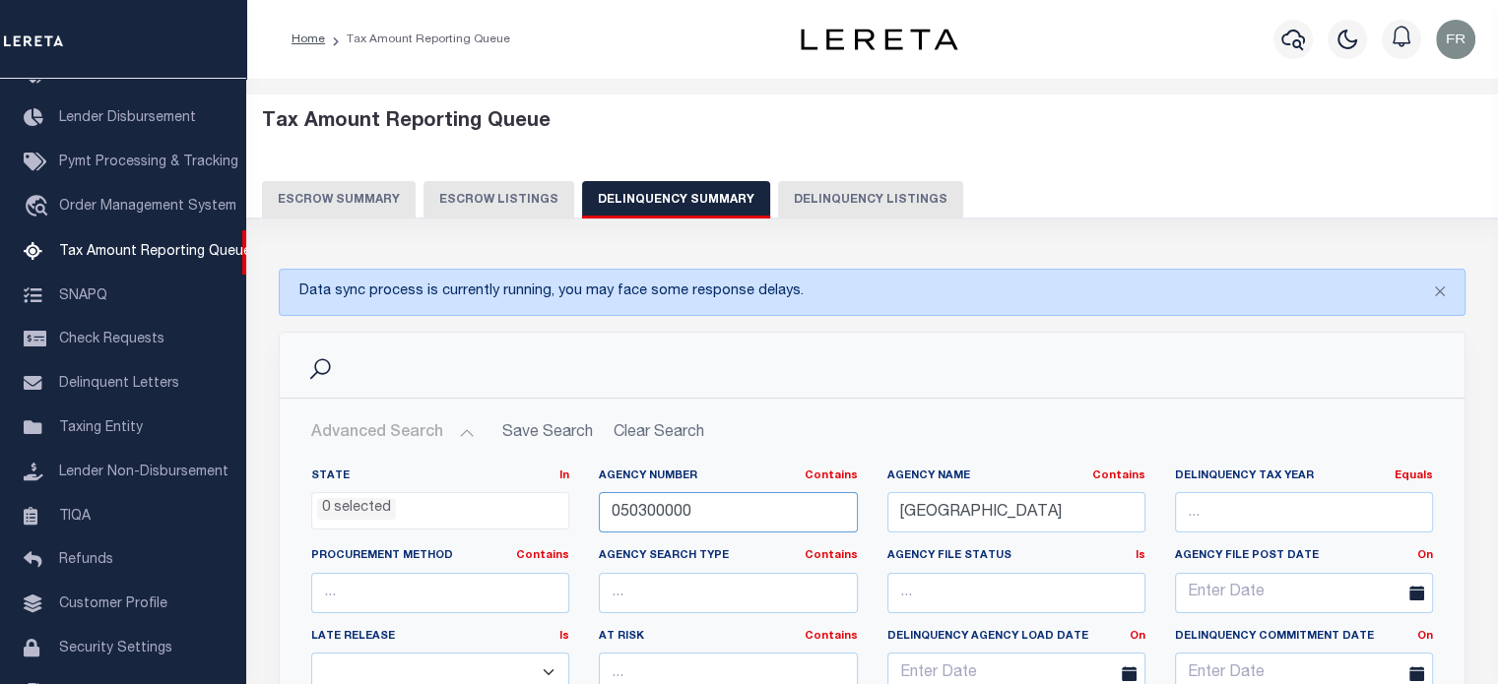
click at [634, 504] on input "050300000" at bounding box center [728, 512] width 258 height 40
paste input "AgencyNumber 2602"
drag, startPoint x: 725, startPoint y: 513, endPoint x: 587, endPoint y: 516, distance: 137.9
click at [586, 516] on div "Agency Number Contains Contains Is AgencyNumber 260200000" at bounding box center [728, 509] width 288 height 81
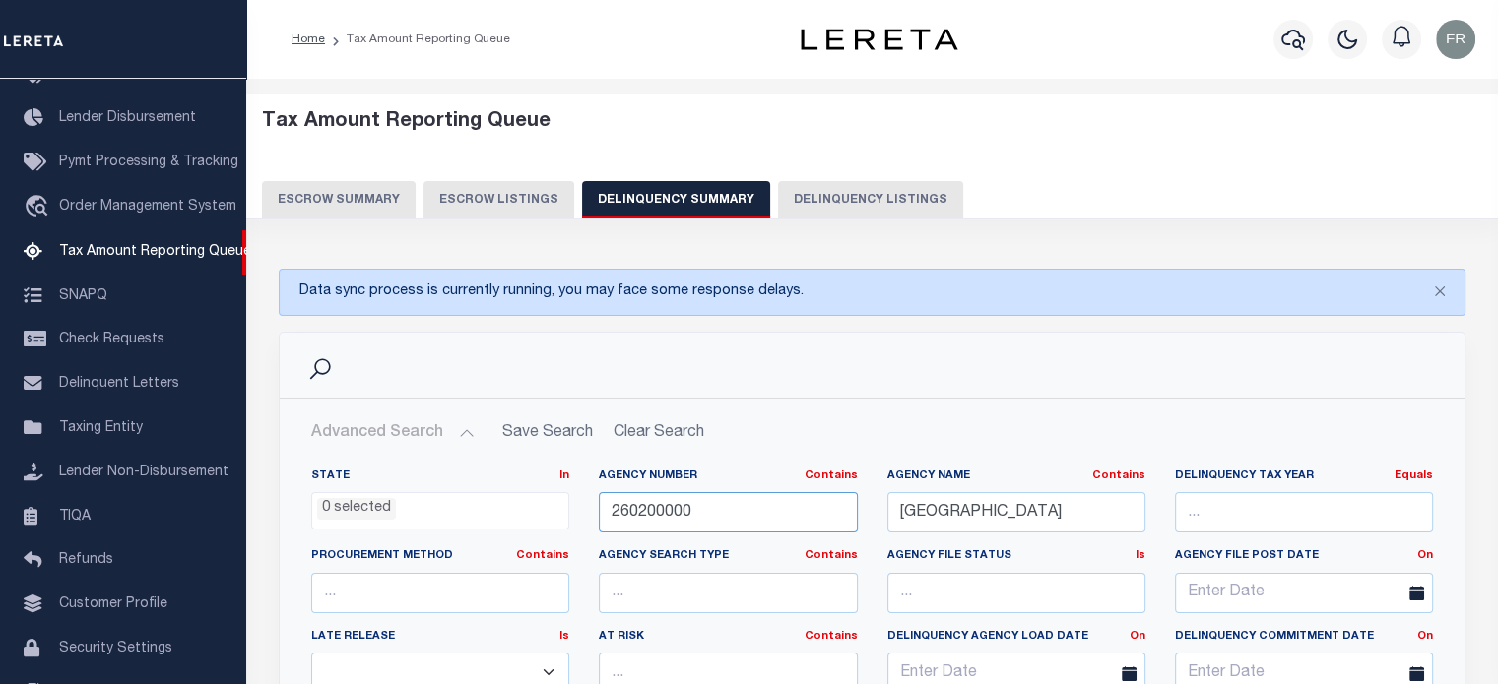
type input "260200000"
click at [729, 382] on div "Search" at bounding box center [872, 365] width 1184 height 65
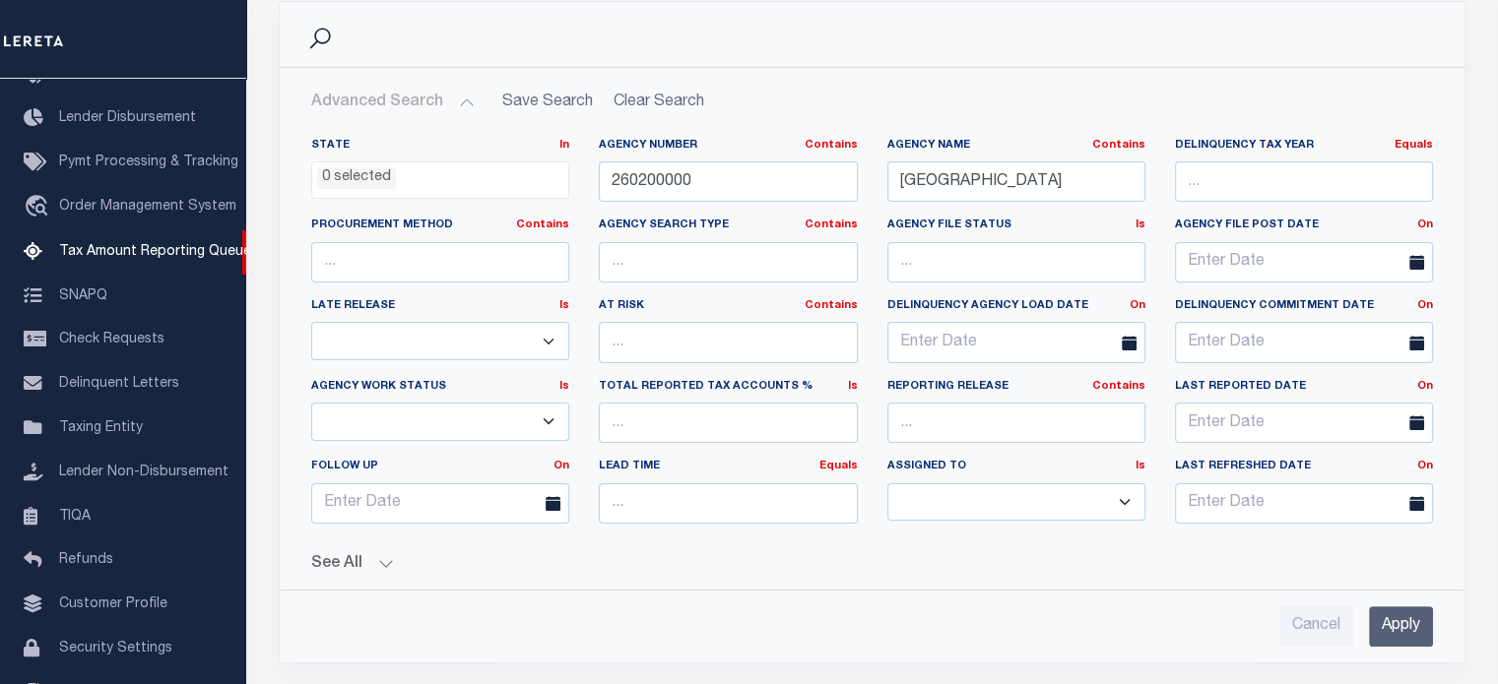
scroll to position [332, 0]
click at [372, 554] on button "See All" at bounding box center [871, 563] width 1121 height 19
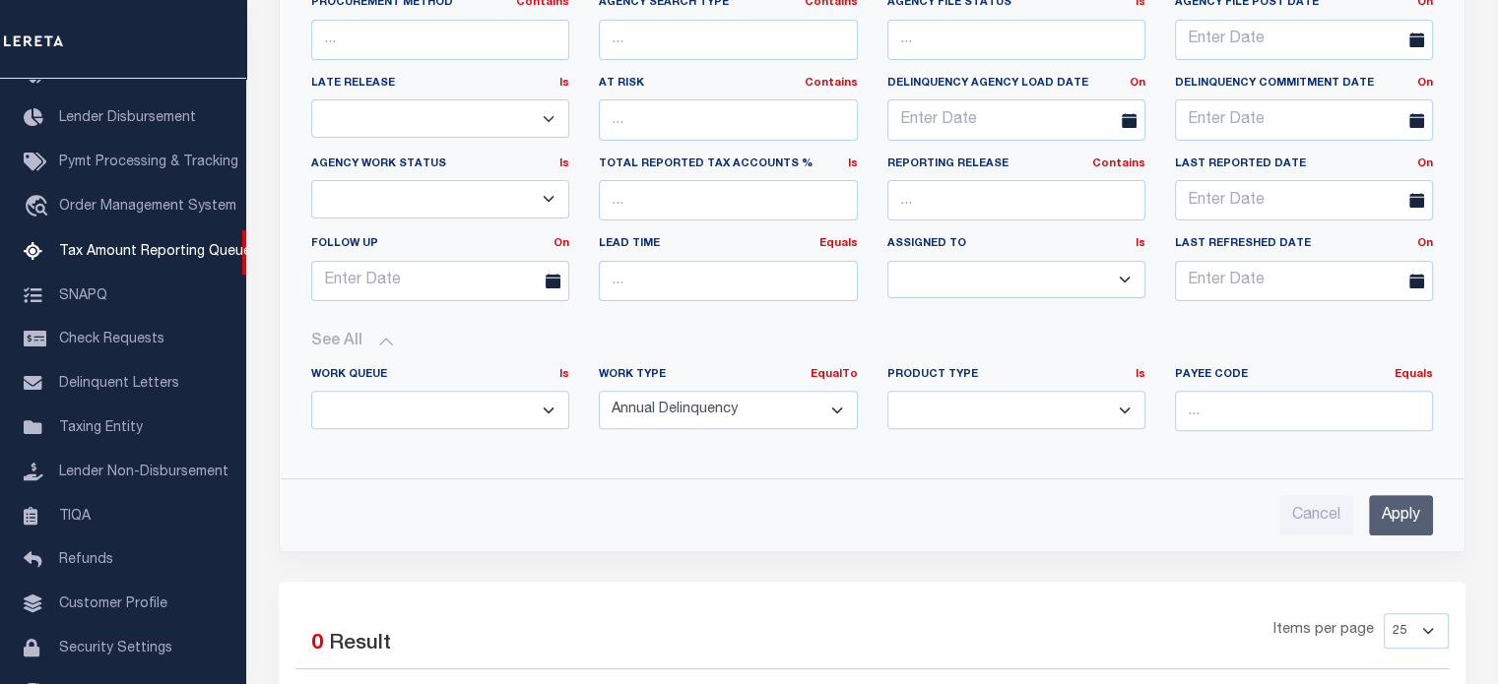
scroll to position [554, 0]
click at [1404, 519] on input "Apply" at bounding box center [1401, 514] width 64 height 40
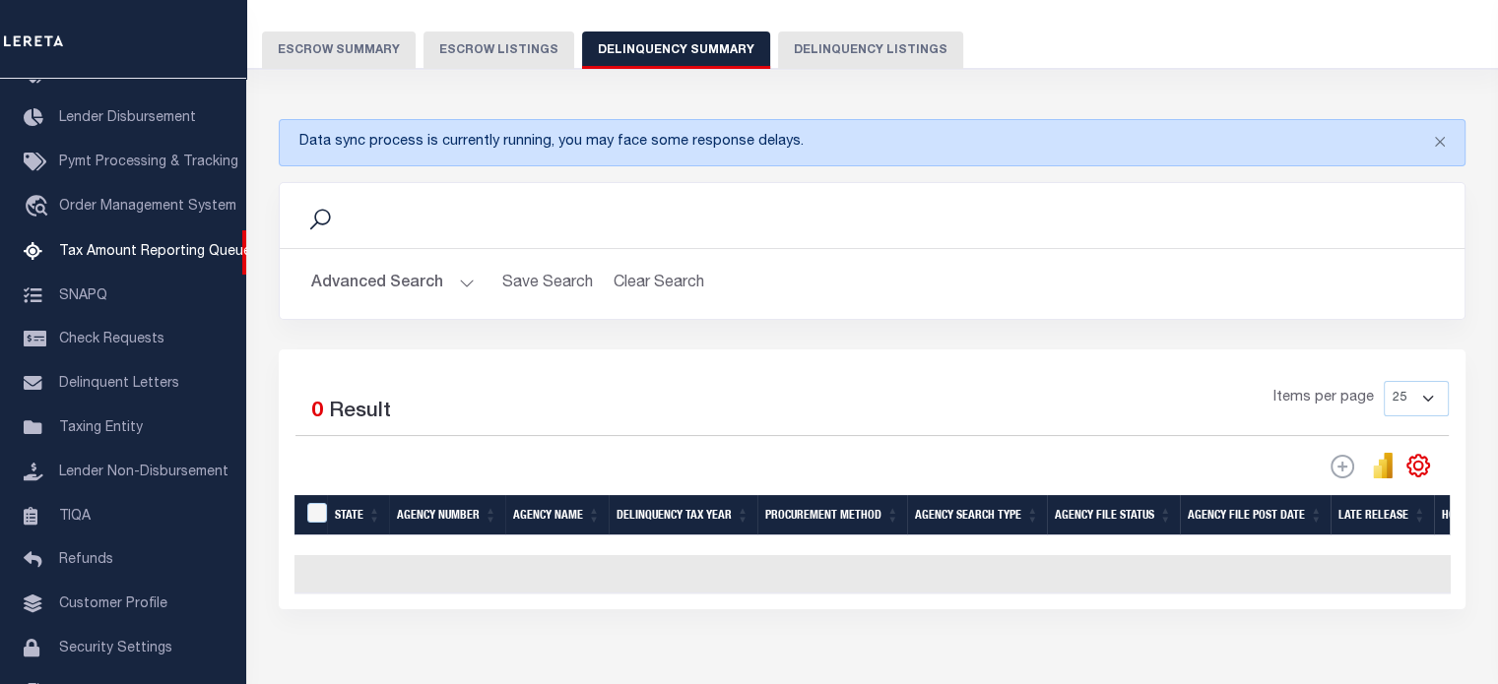
scroll to position [0, 0]
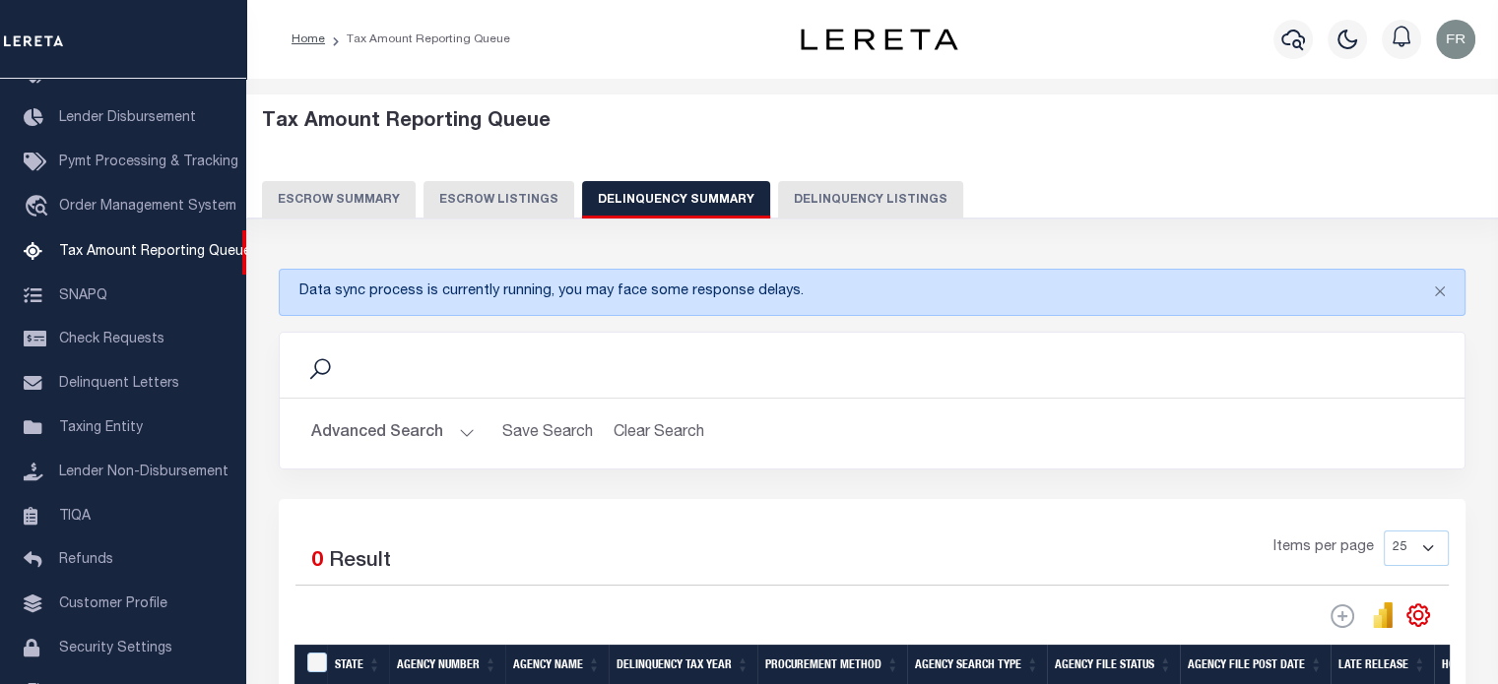
click at [449, 436] on button "Advanced Search" at bounding box center [392, 434] width 163 height 38
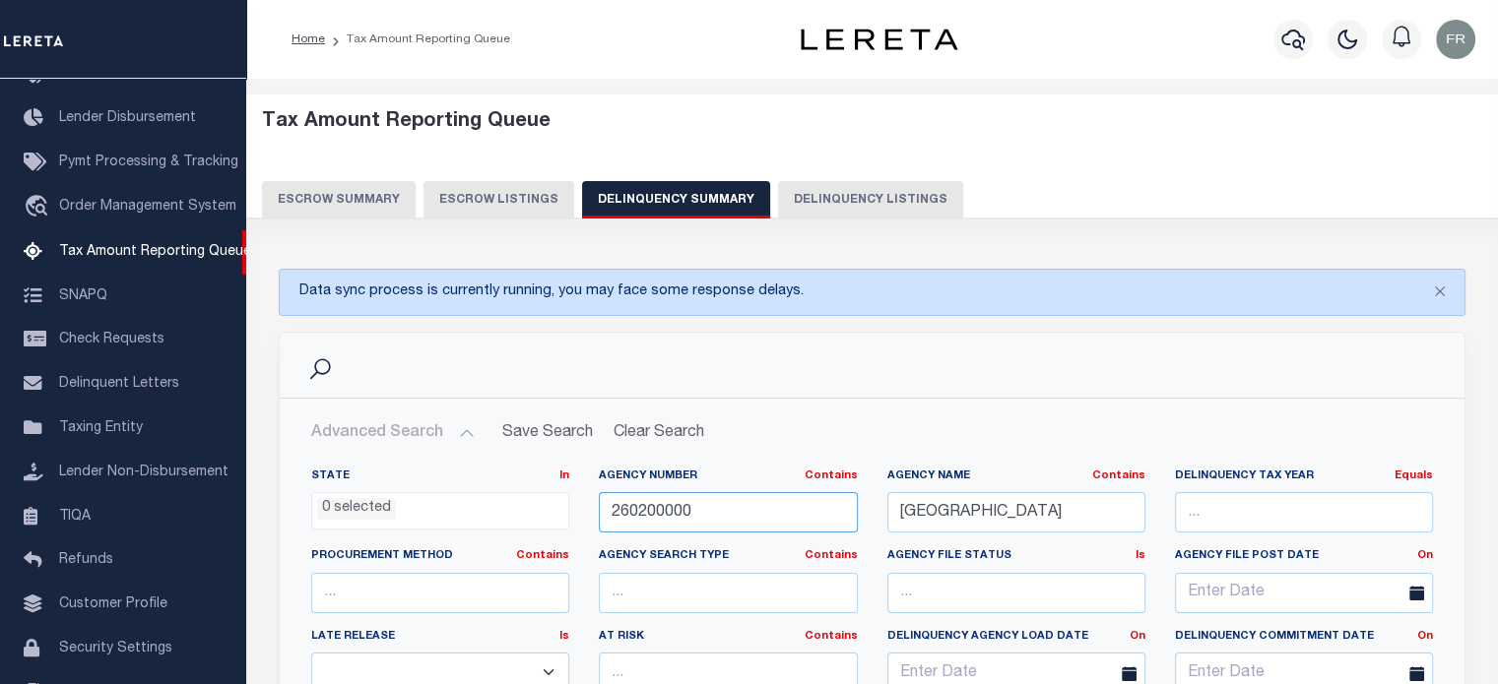
click at [699, 510] on input "260200000" at bounding box center [728, 512] width 258 height 40
